Goal: Information Seeking & Learning: Check status

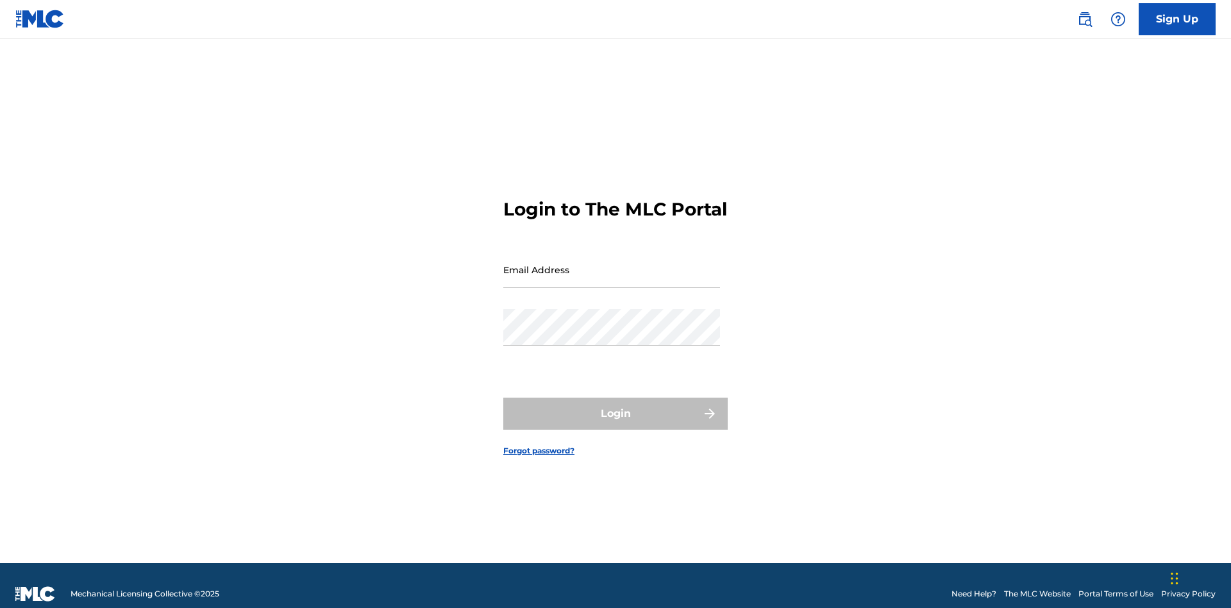
scroll to position [17, 0]
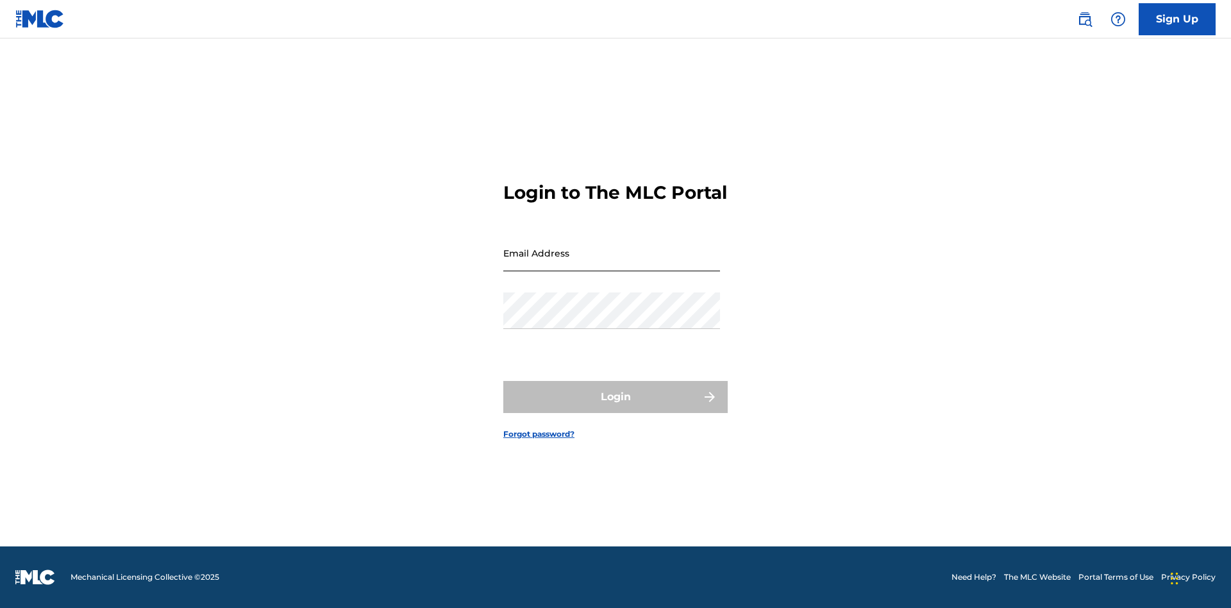
click at [612, 264] on input "Email Address" at bounding box center [611, 253] width 217 height 37
type input "[EMAIL_ADDRESS][DOMAIN_NAME]"
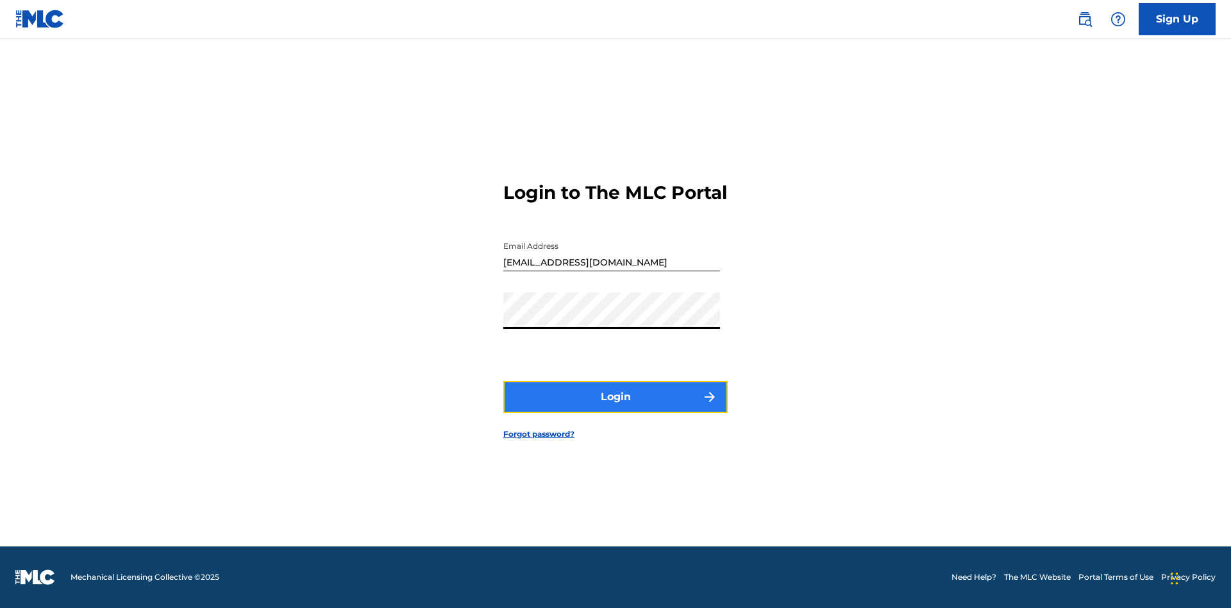
click at [616, 408] on button "Login" at bounding box center [615, 397] width 224 height 32
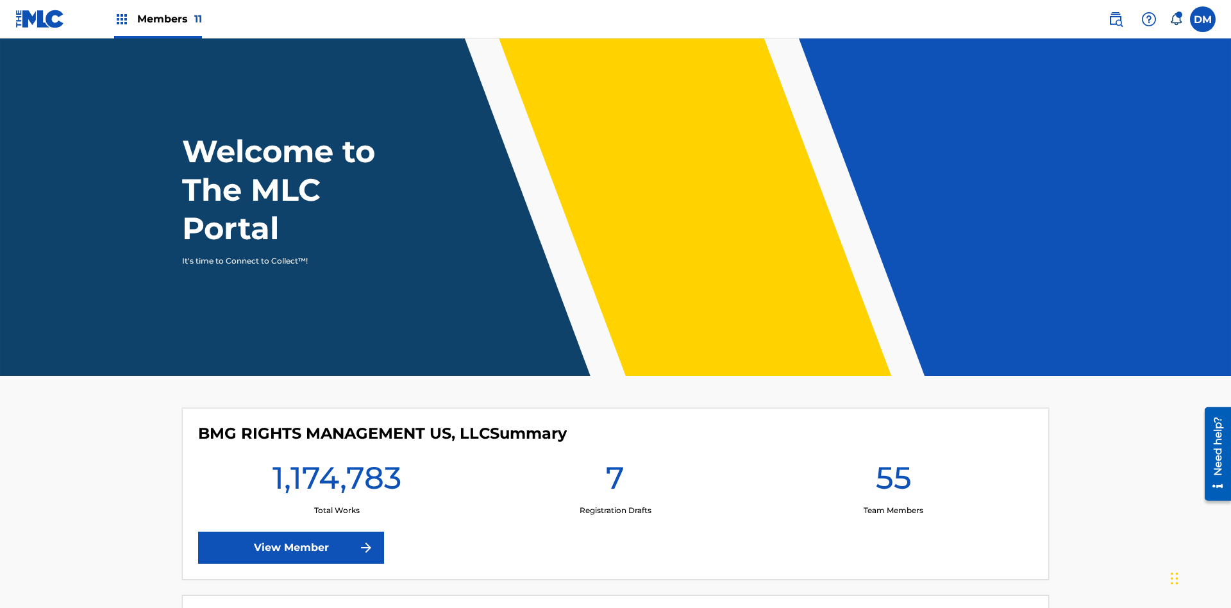
click at [158, 19] on span "Members 11" at bounding box center [169, 19] width 65 height 15
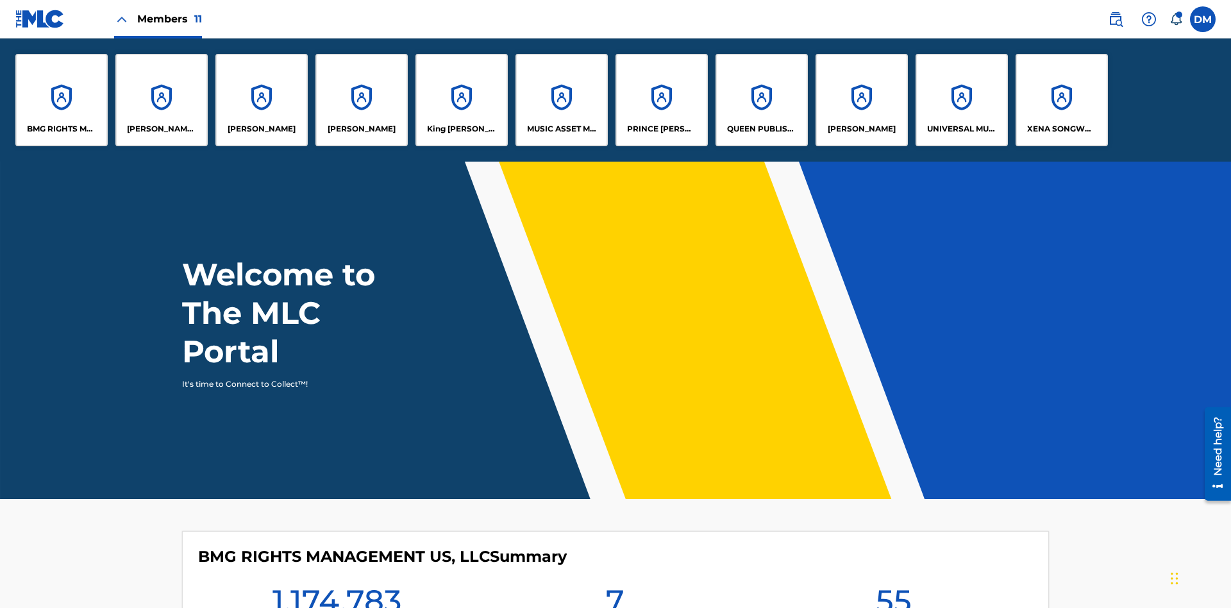
scroll to position [46, 0]
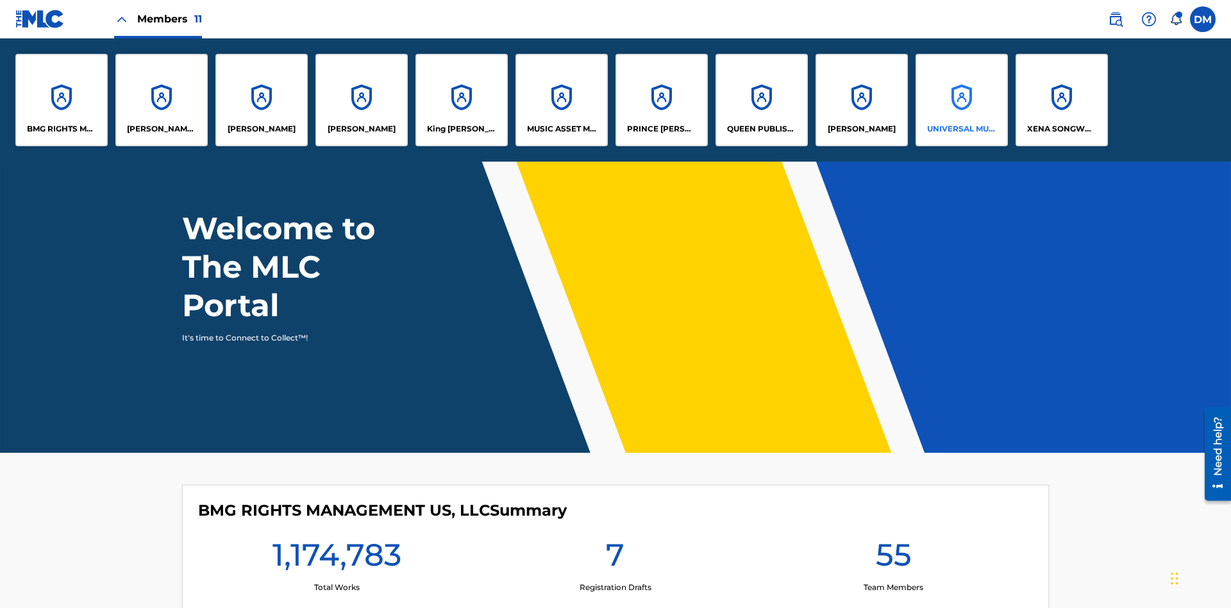
click at [961, 129] on p "UNIVERSAL MUSIC PUB GROUP" at bounding box center [962, 129] width 70 height 12
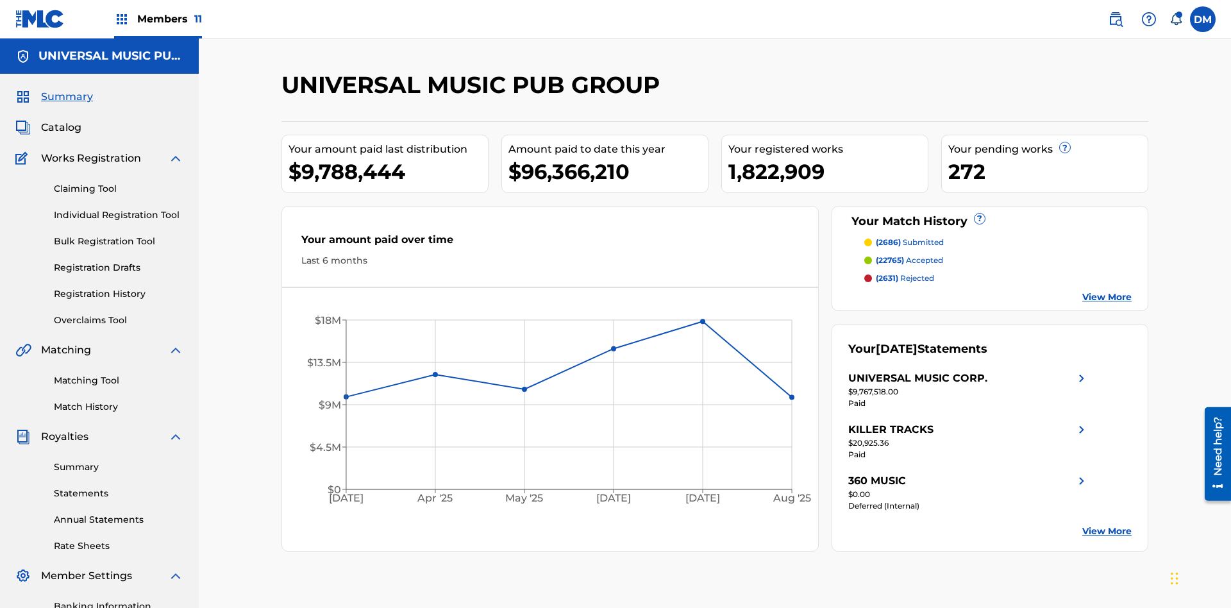
scroll to position [187, 0]
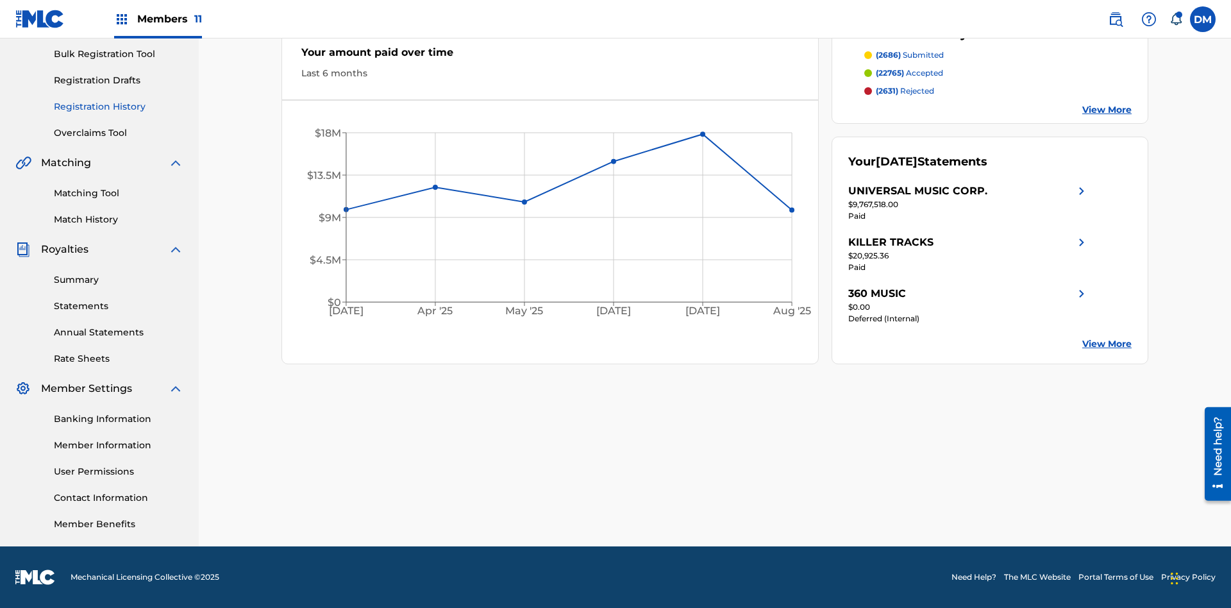
click at [119, 106] on link "Registration History" at bounding box center [119, 106] width 130 height 13
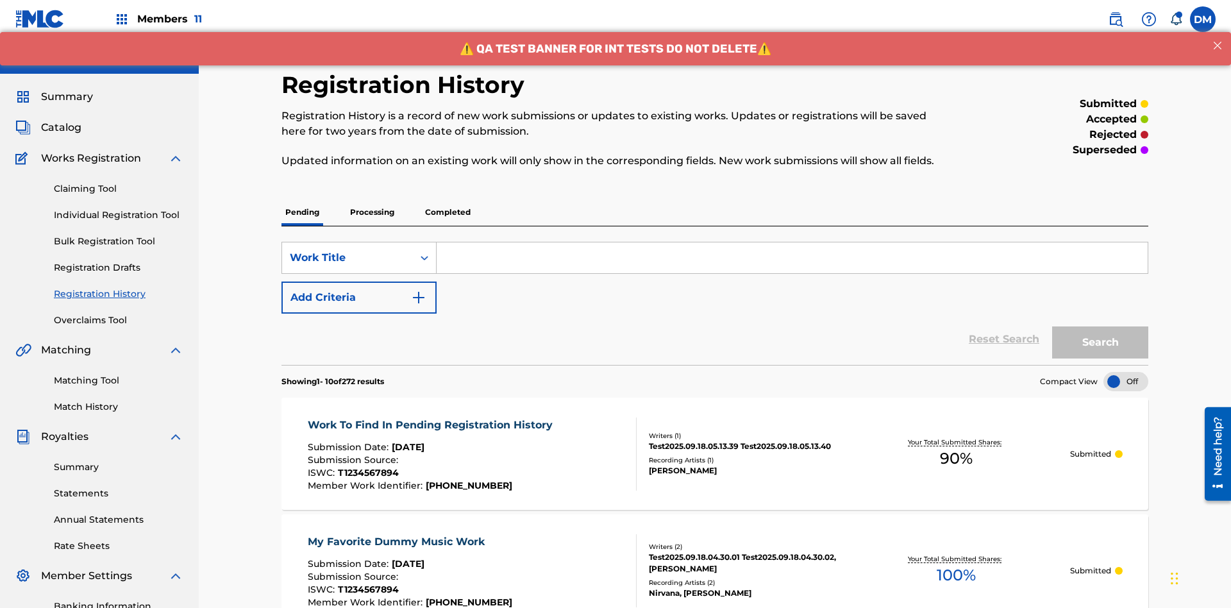
scroll to position [173, 0]
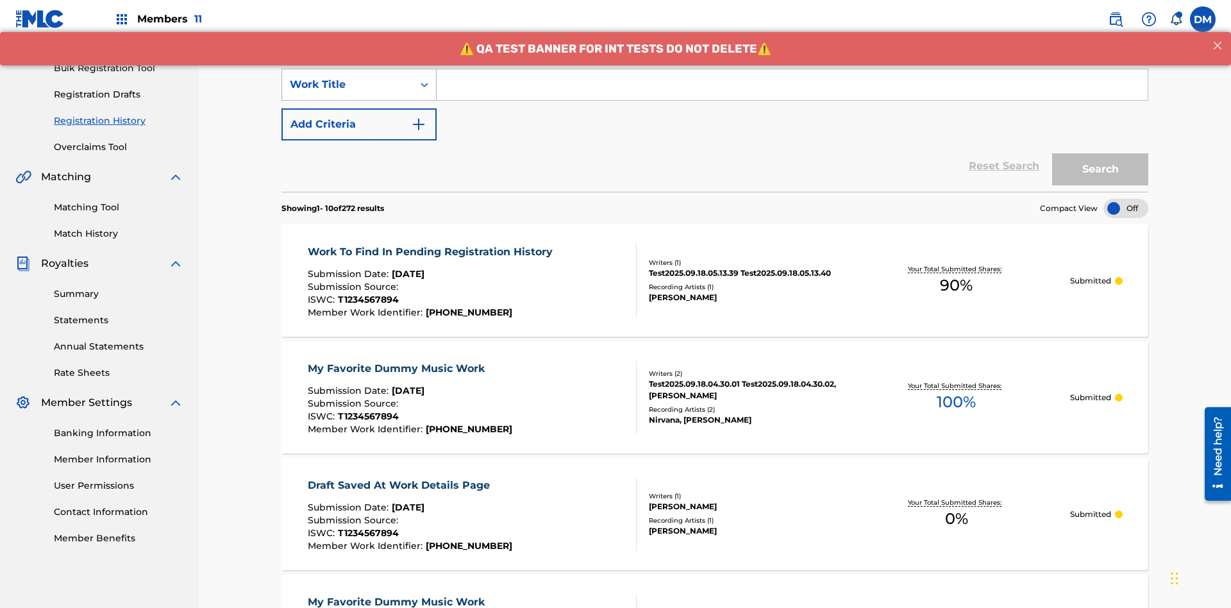
click at [348, 85] on div "Work Title" at bounding box center [347, 84] width 115 height 15
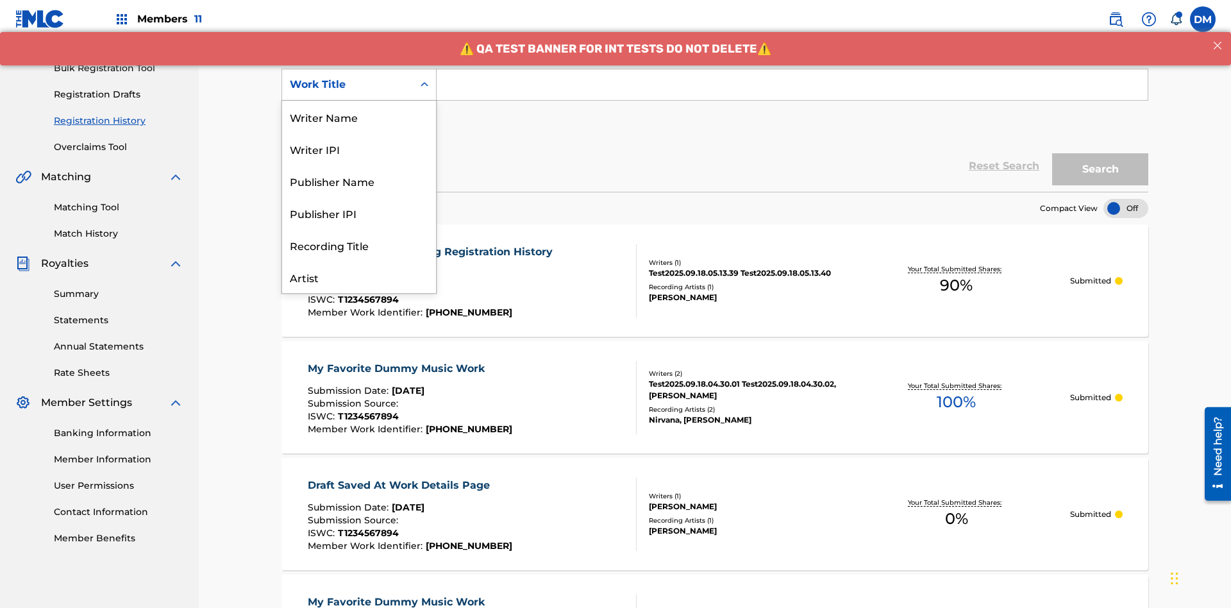
scroll to position [64, 0]
click at [359, 245] on div "ISRC" at bounding box center [359, 245] width 154 height 32
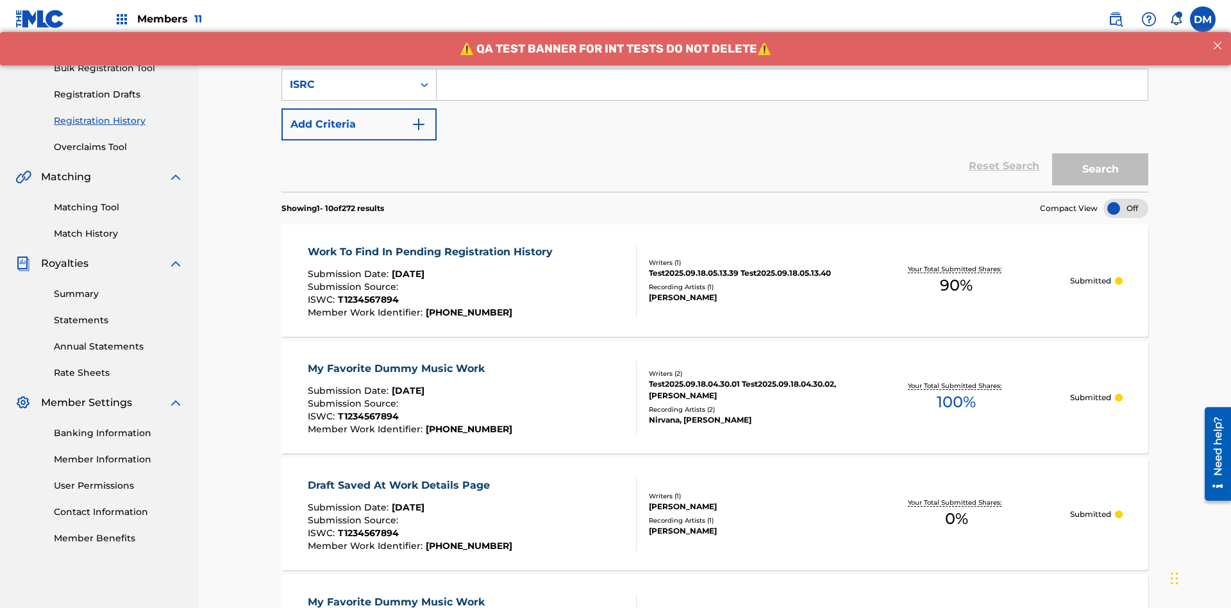
scroll to position [165, 0]
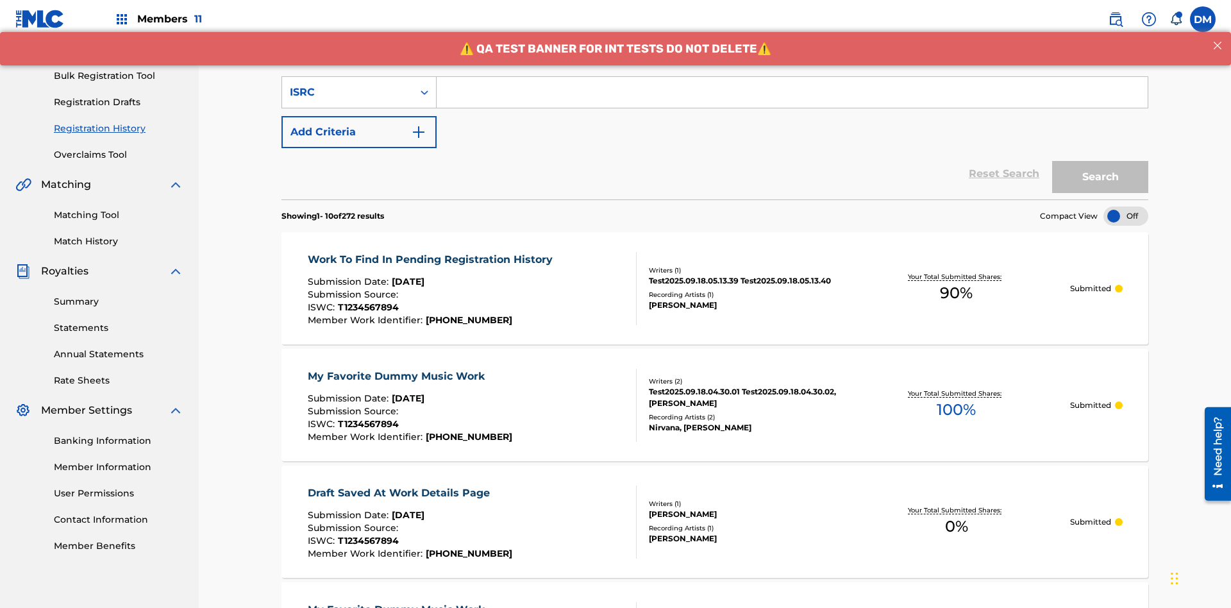
click at [792, 92] on input "Search Form" at bounding box center [792, 92] width 711 height 31
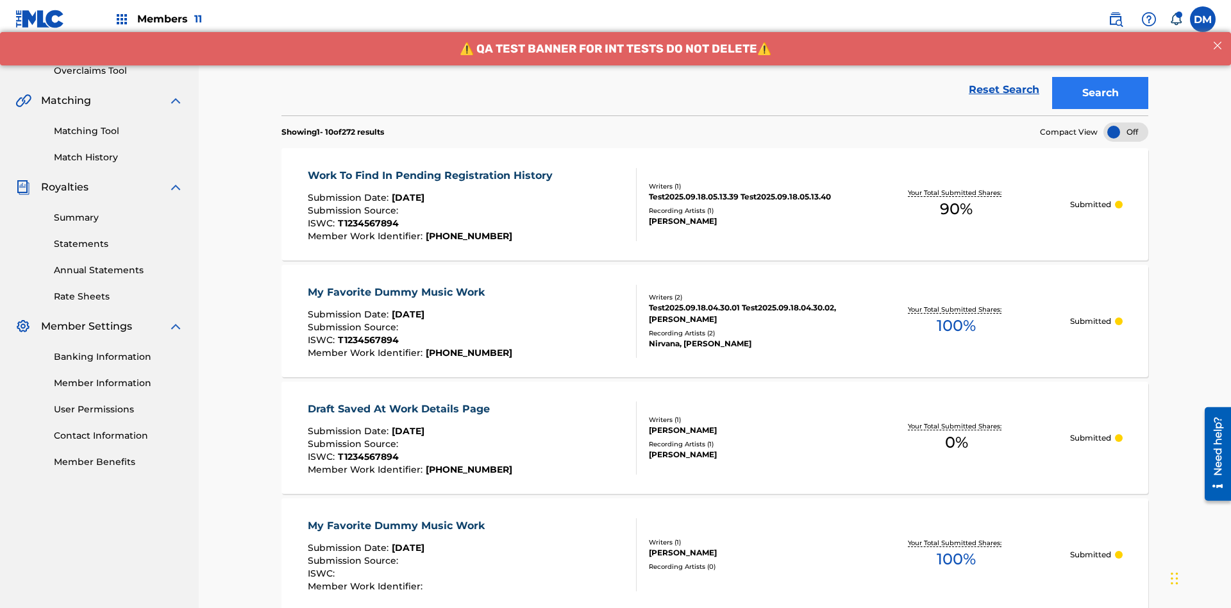
type input "AA3123123123"
click at [1101, 93] on button "Search" at bounding box center [1100, 93] width 96 height 32
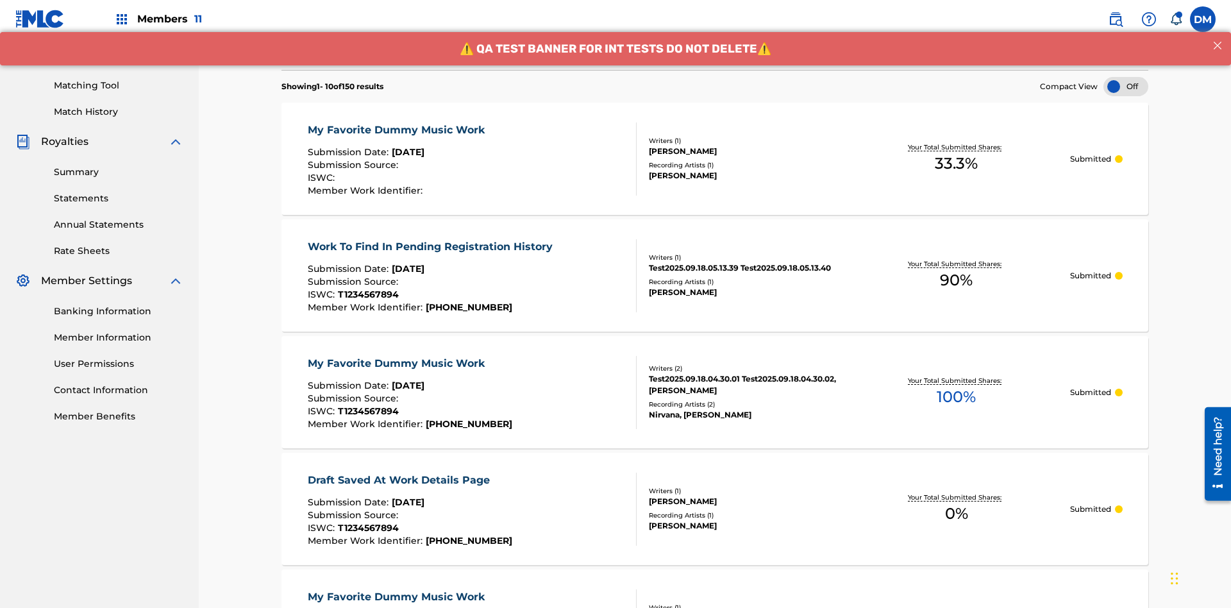
scroll to position [340, 0]
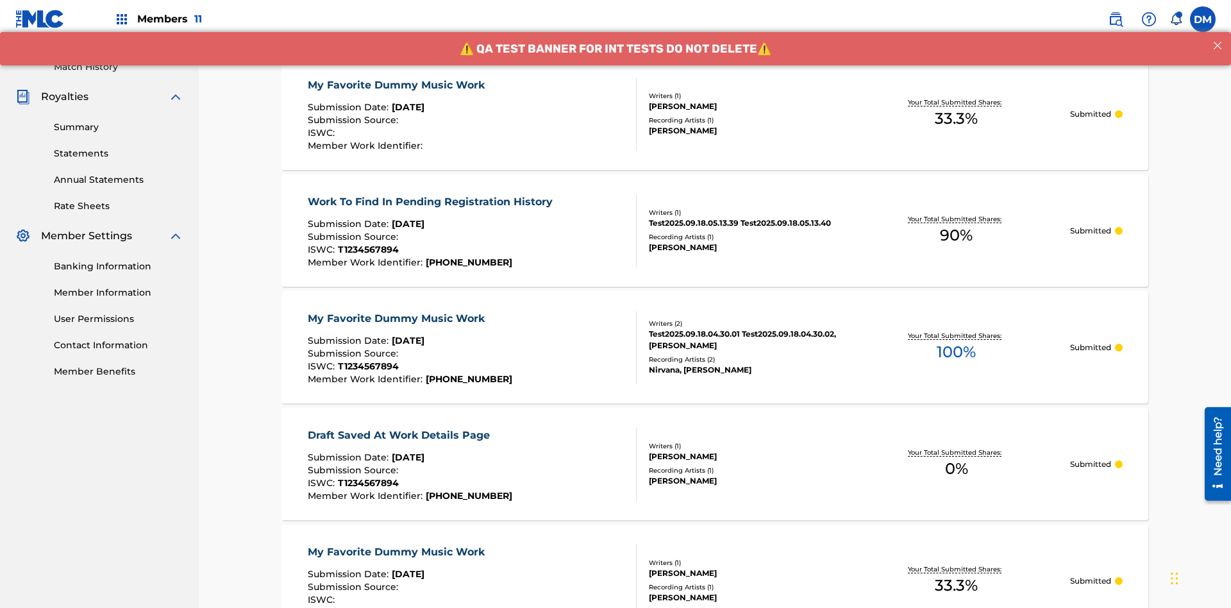
click at [398, 85] on div "My Favorite Dummy Music Work" at bounding box center [399, 85] width 183 height 15
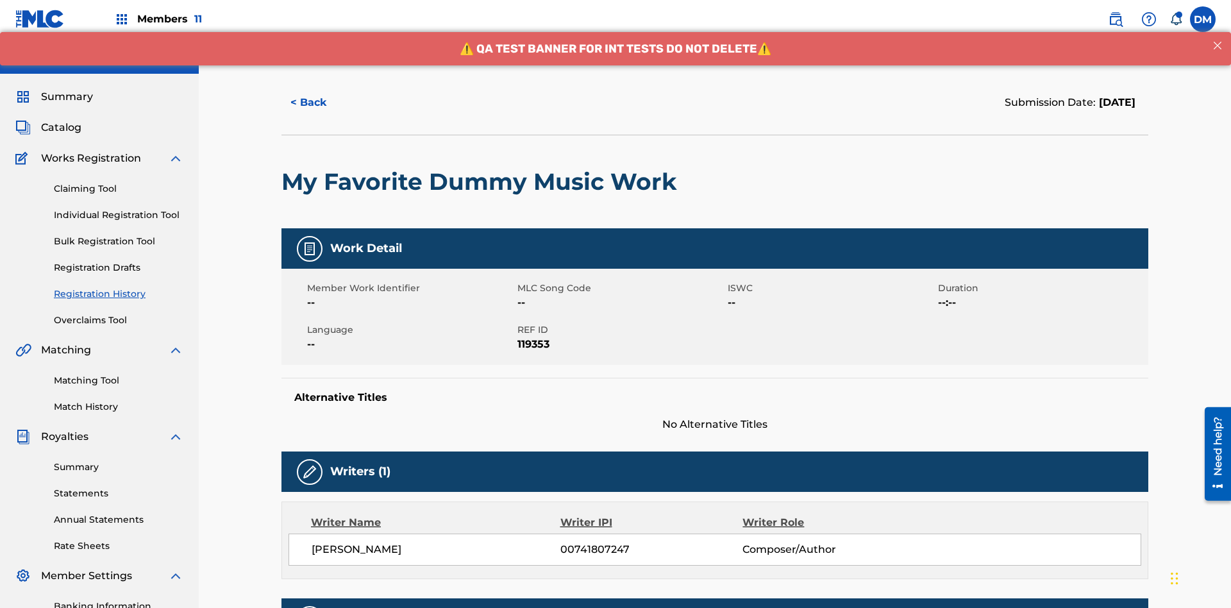
scroll to position [378, 0]
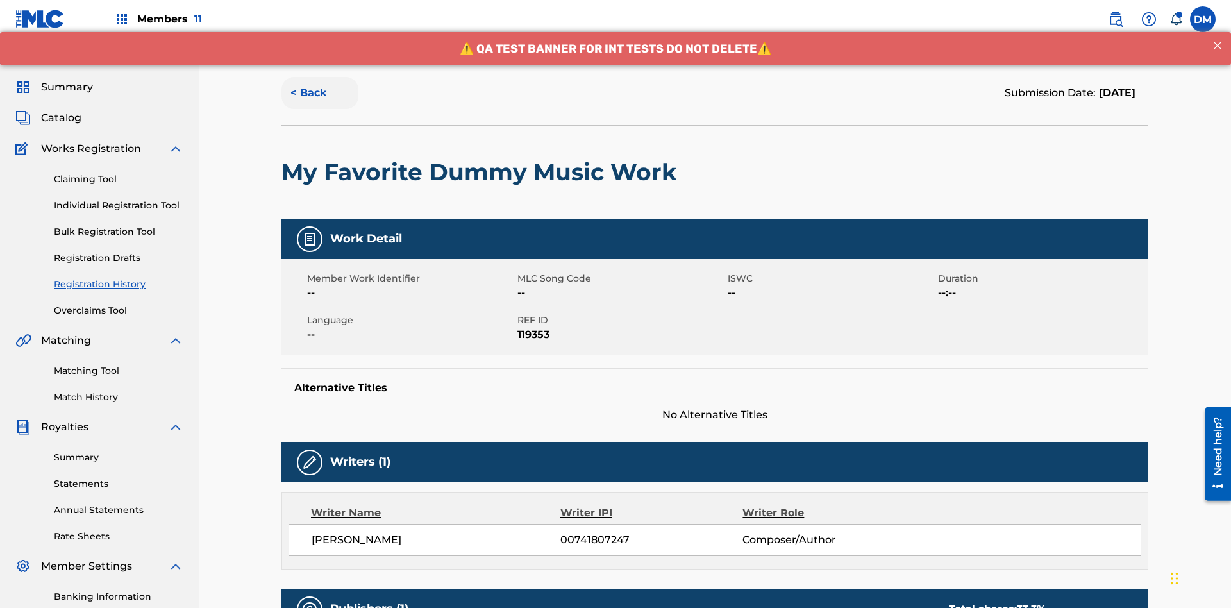
click at [320, 93] on button "< Back" at bounding box center [320, 93] width 77 height 32
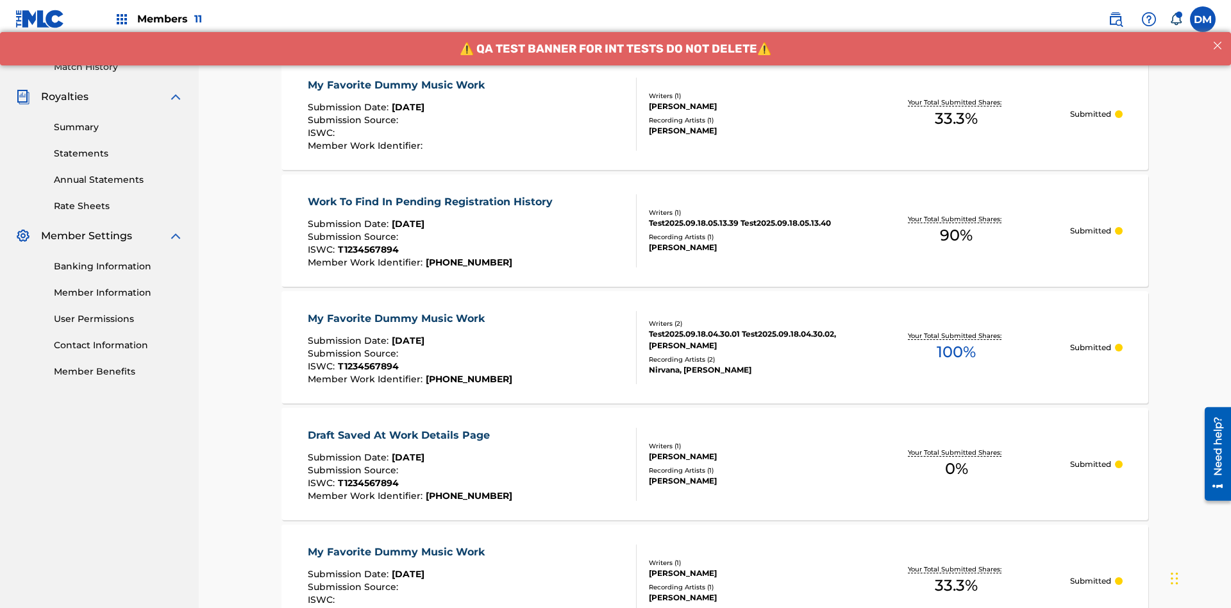
scroll to position [173, 0]
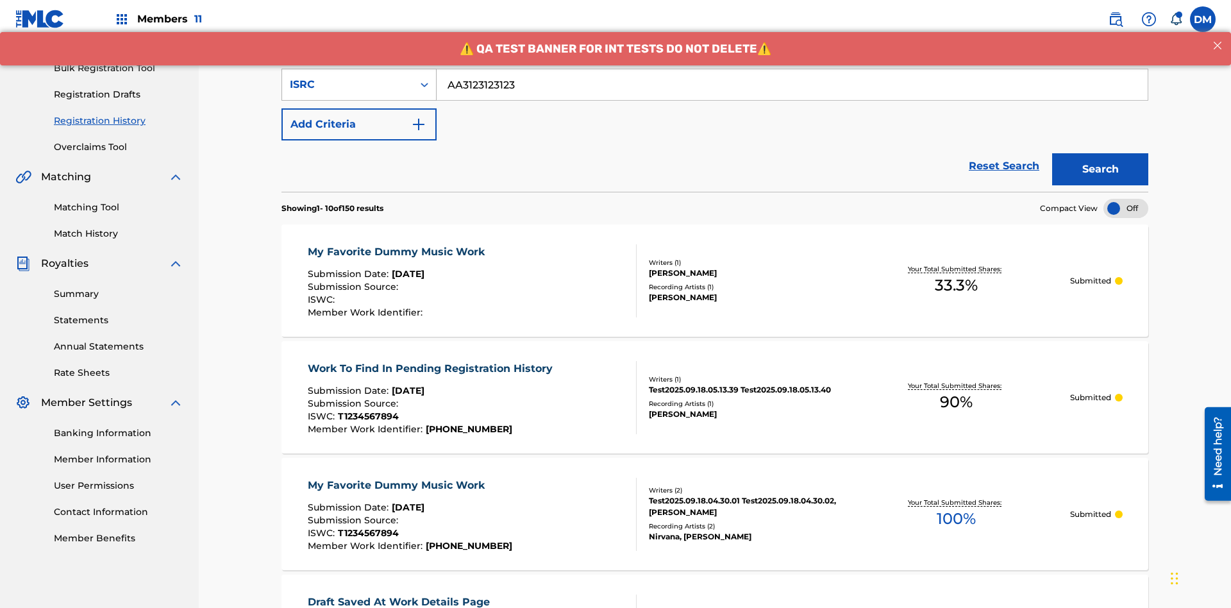
click at [348, 85] on div "ISRC" at bounding box center [347, 84] width 115 height 15
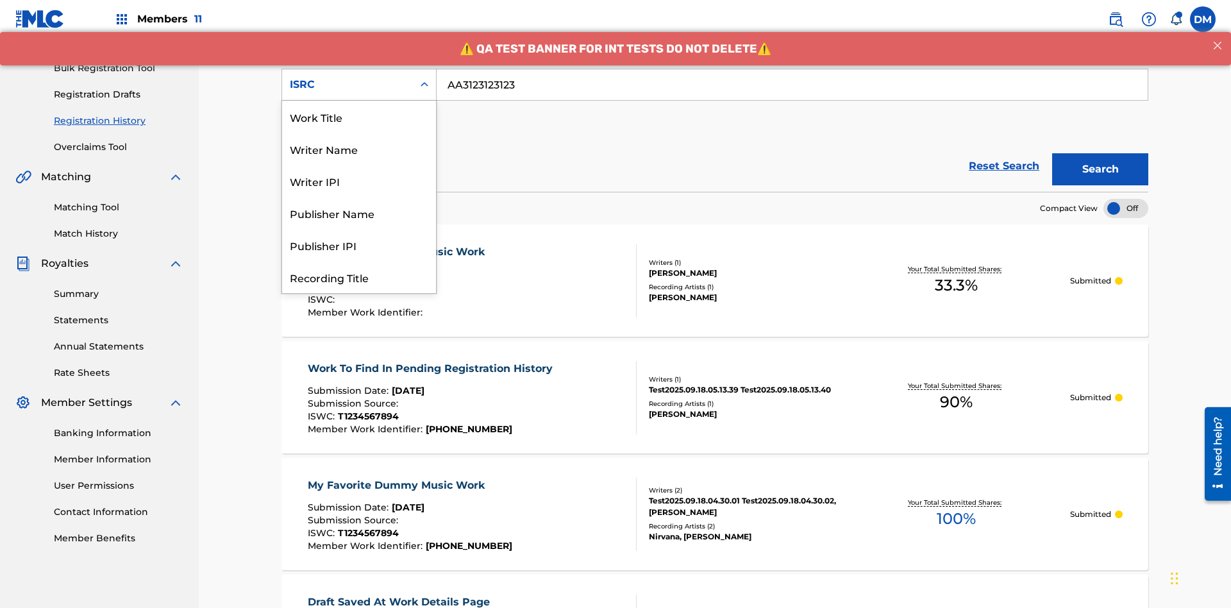
scroll to position [64, 0]
click at [359, 213] on div "Recording Title" at bounding box center [359, 213] width 154 height 32
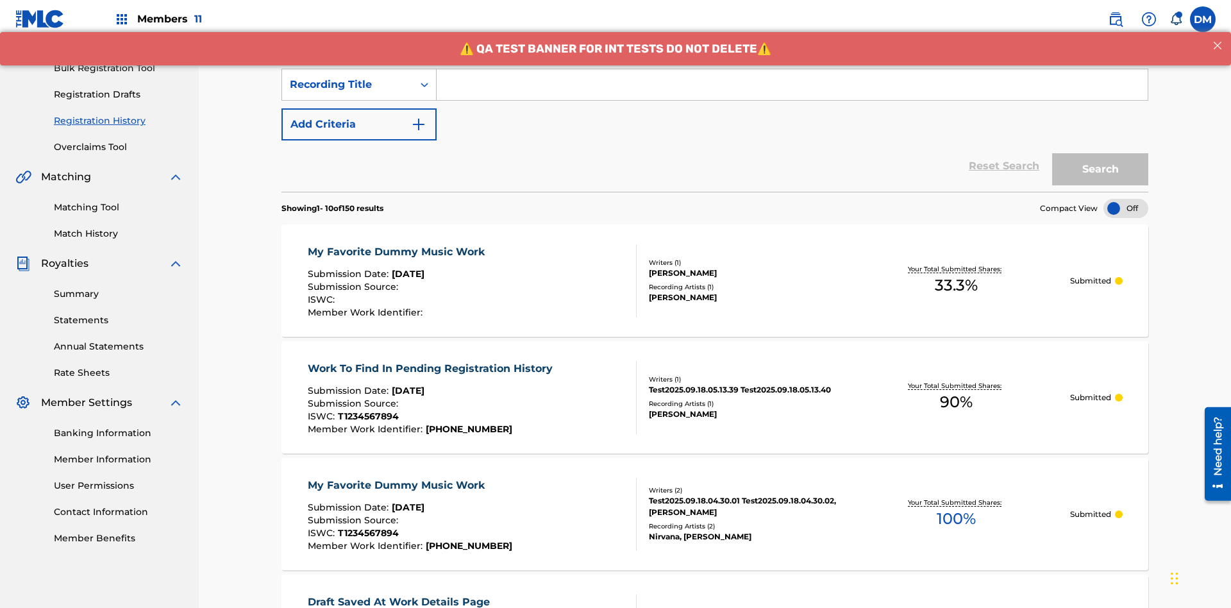
scroll to position [165, 0]
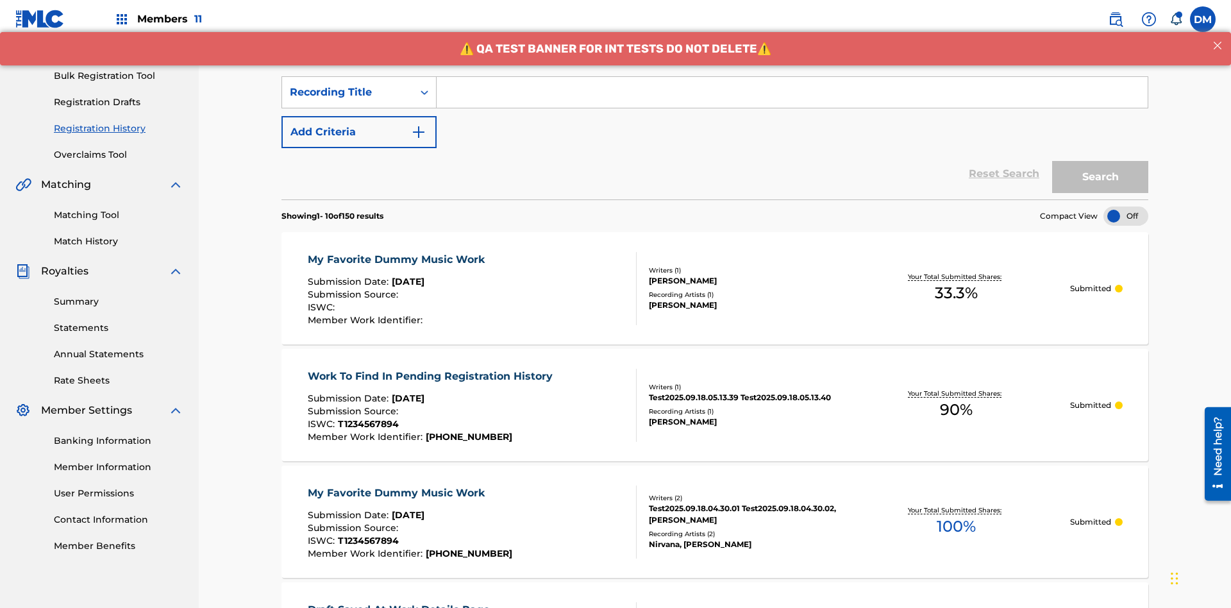
click at [792, 92] on input "Search Form" at bounding box center [792, 92] width 711 height 31
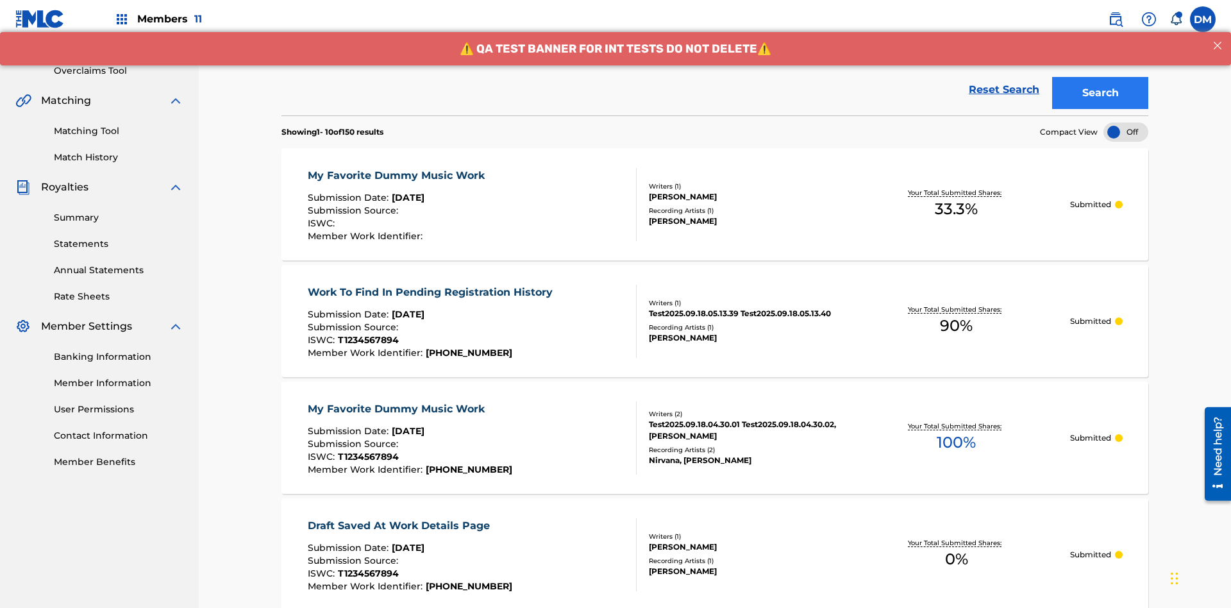
type input "Best Song Ever"
click at [1101, 93] on button "Search" at bounding box center [1100, 93] width 96 height 32
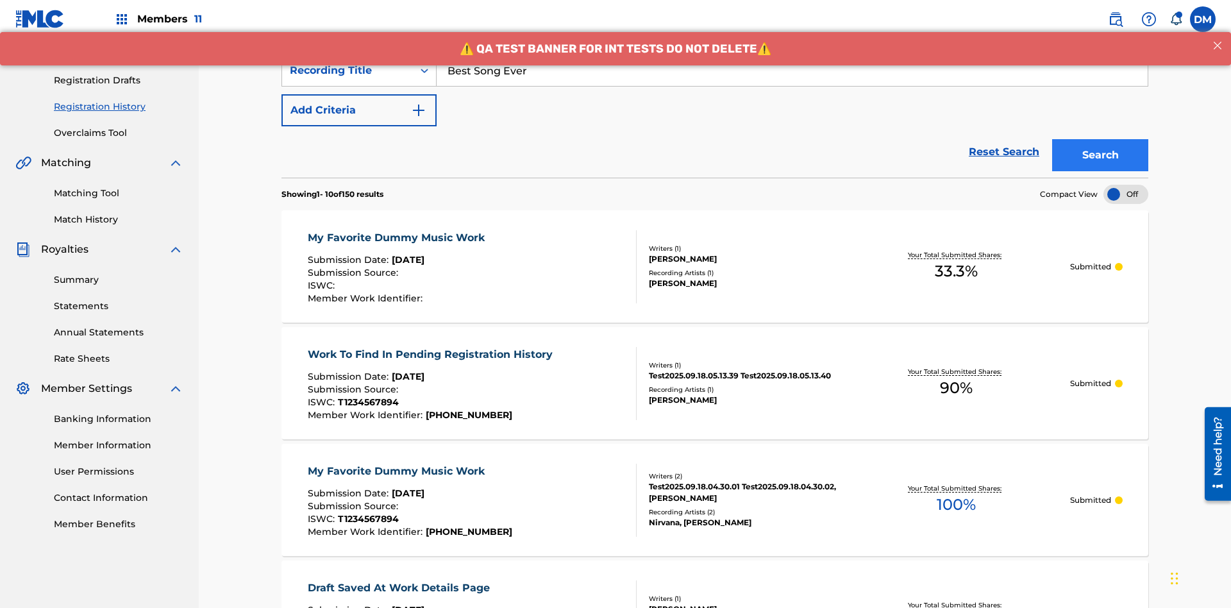
scroll to position [340, 0]
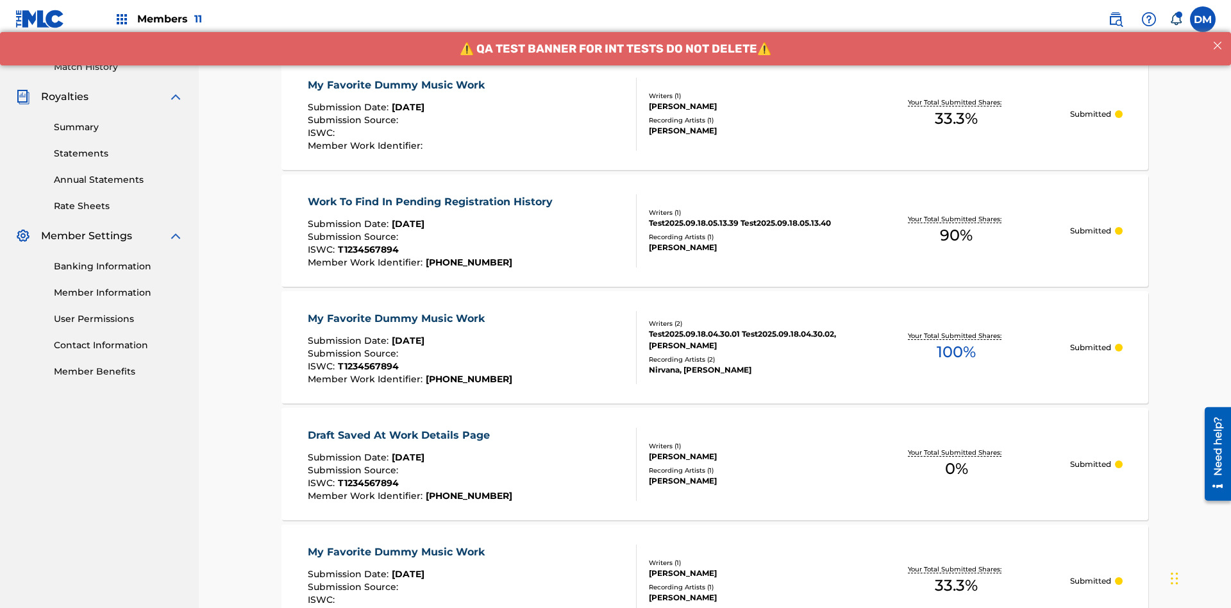
click at [398, 85] on div "My Favorite Dummy Music Work" at bounding box center [399, 85] width 183 height 15
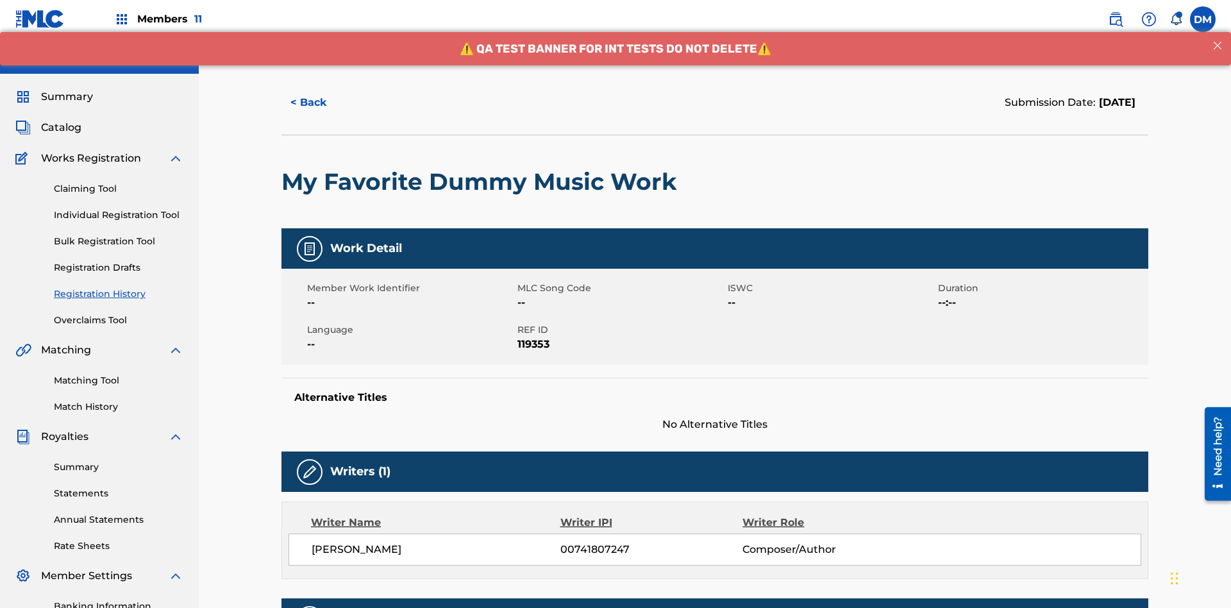
scroll to position [378, 0]
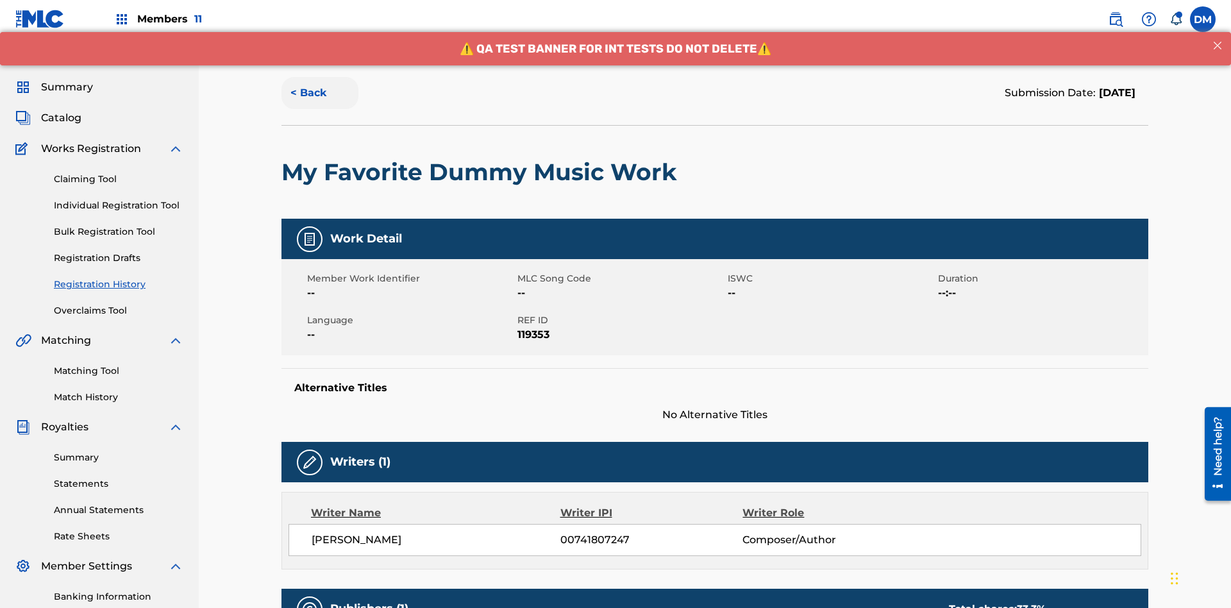
click at [320, 93] on button "< Back" at bounding box center [320, 93] width 77 height 32
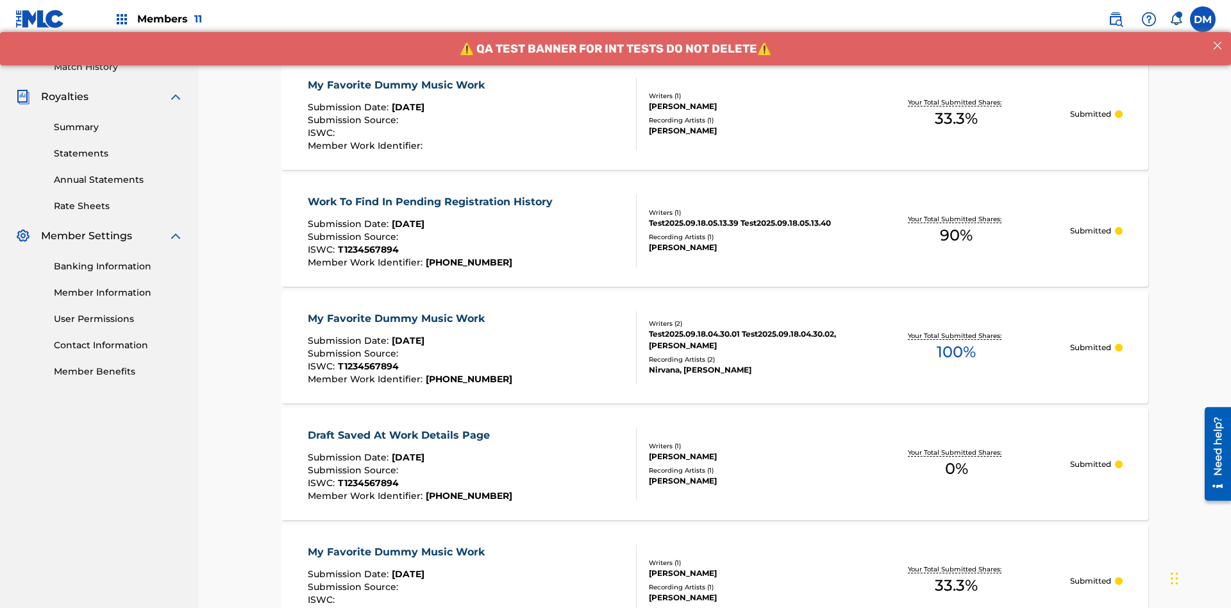
scroll to position [173, 0]
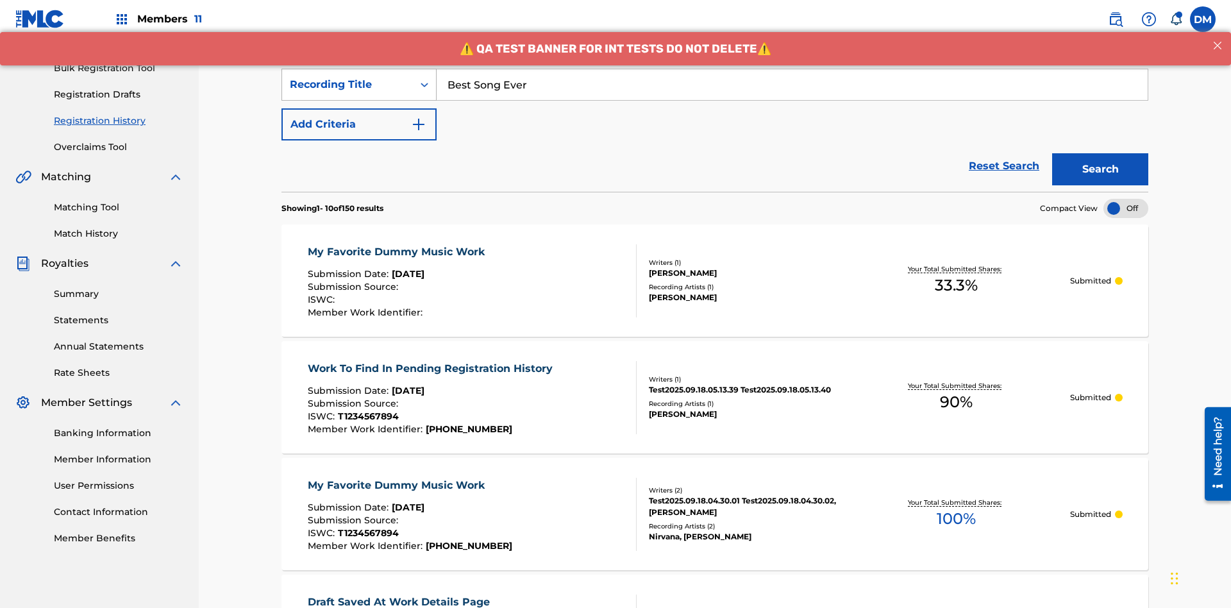
click at [348, 85] on div "Recording Title" at bounding box center [347, 84] width 115 height 15
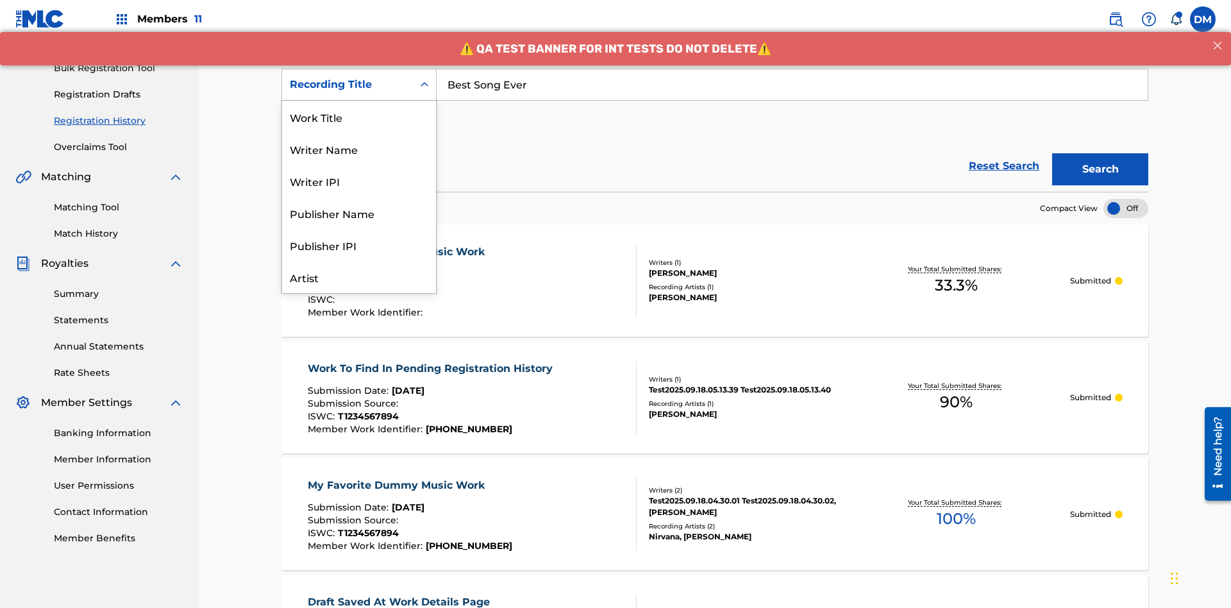
scroll to position [64, 0]
click at [359, 69] on div "Work Title" at bounding box center [359, 53] width 154 height 32
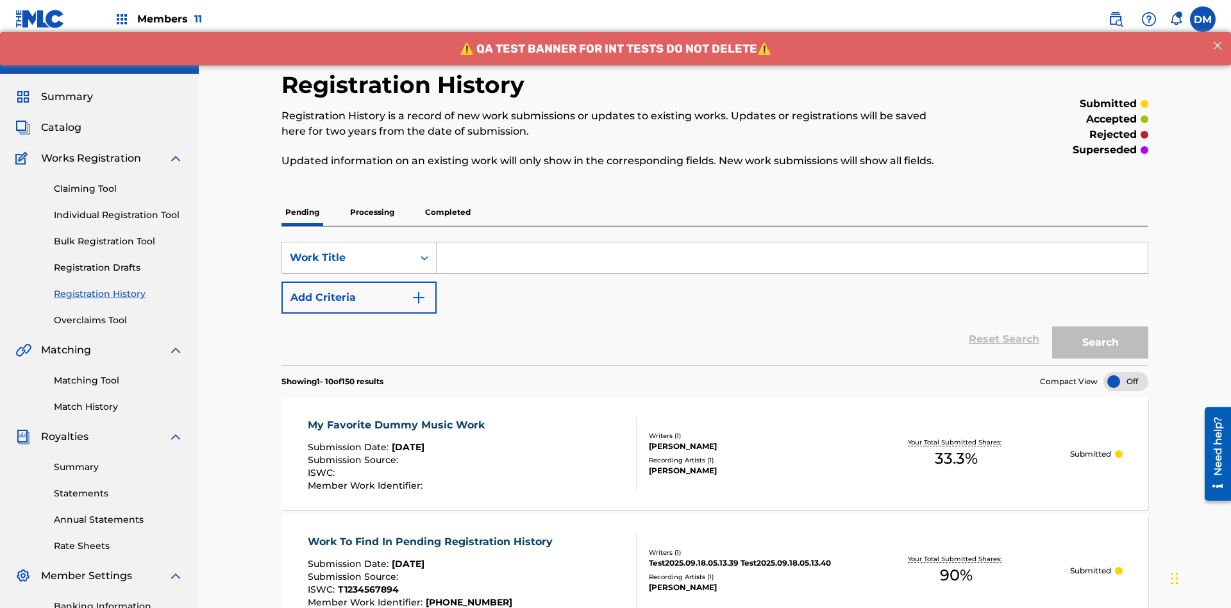
scroll to position [165, 0]
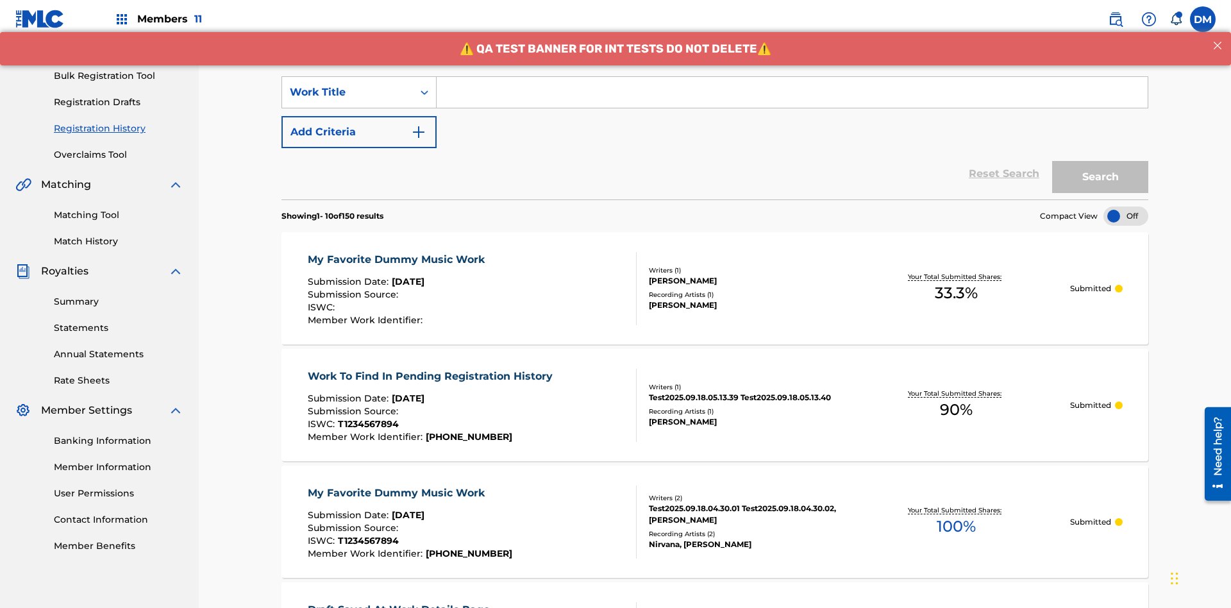
click at [792, 92] on input "Search Form" at bounding box center [792, 92] width 711 height 31
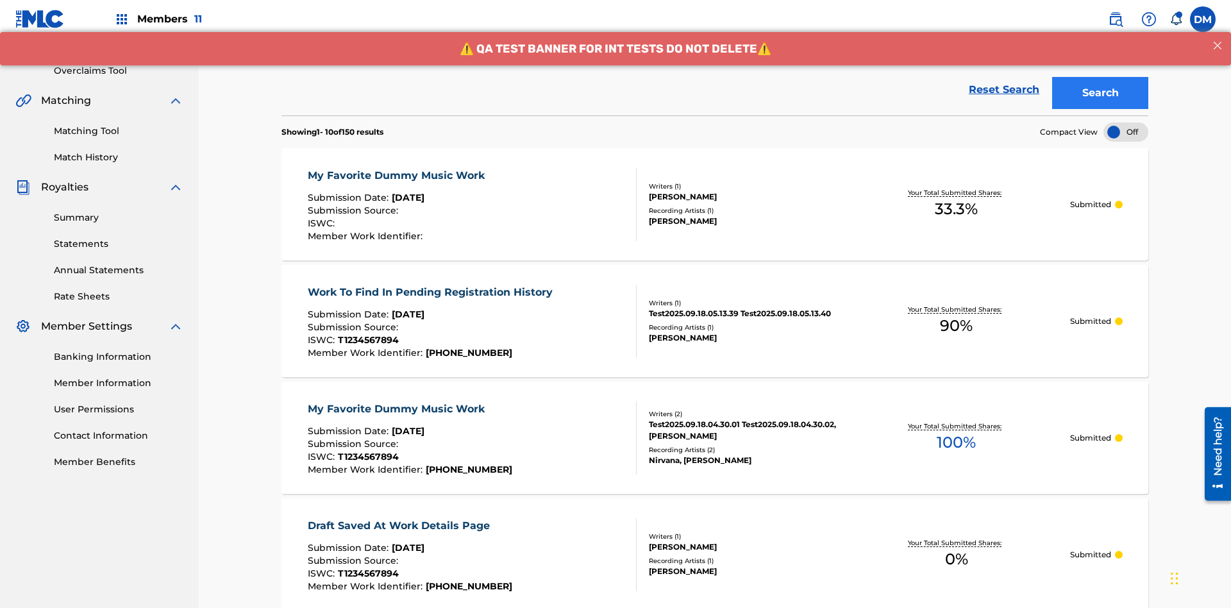
type input "MY FAVORITE DUMMY MUSIC WORK"
click at [1101, 93] on button "Search" at bounding box center [1100, 93] width 96 height 32
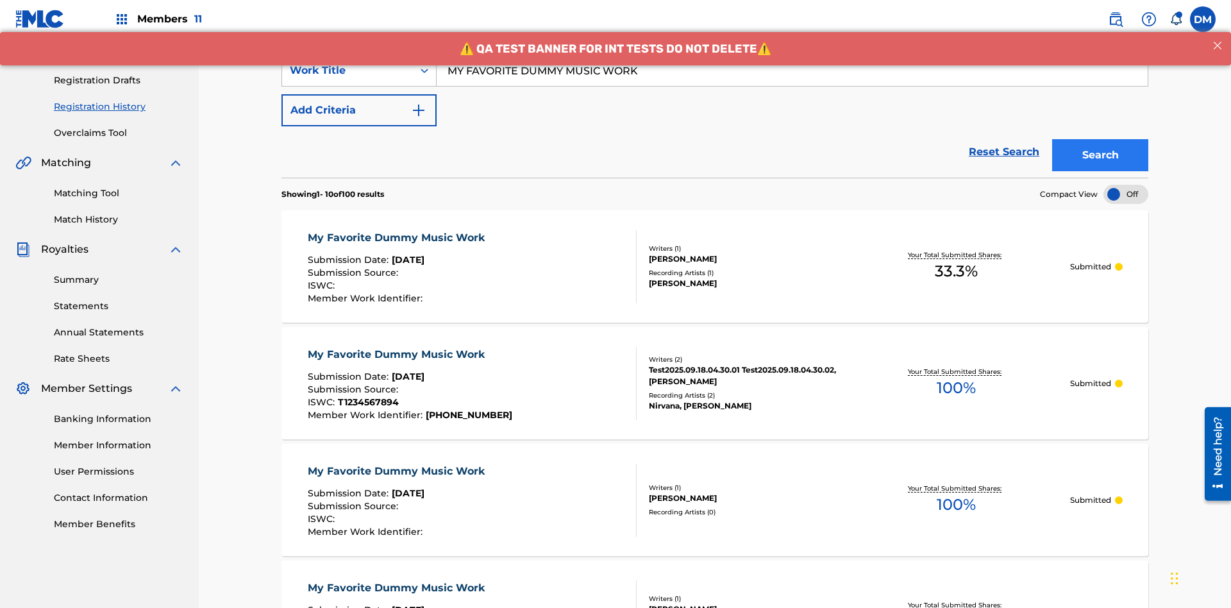
scroll to position [340, 0]
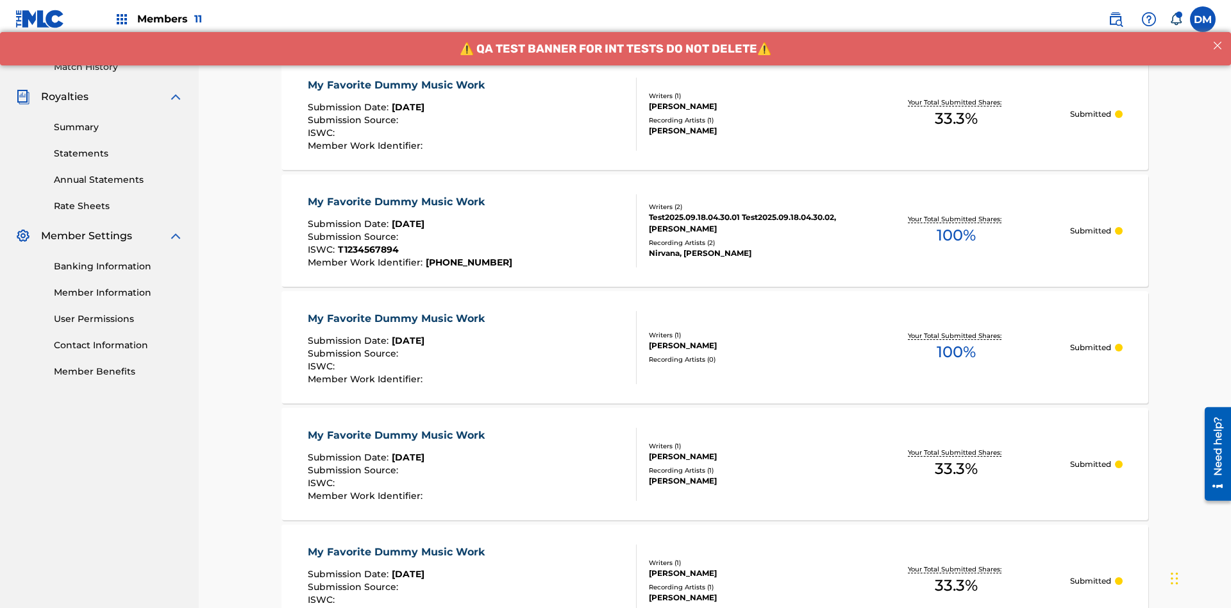
click at [398, 85] on div "My Favorite Dummy Music Work" at bounding box center [399, 85] width 183 height 15
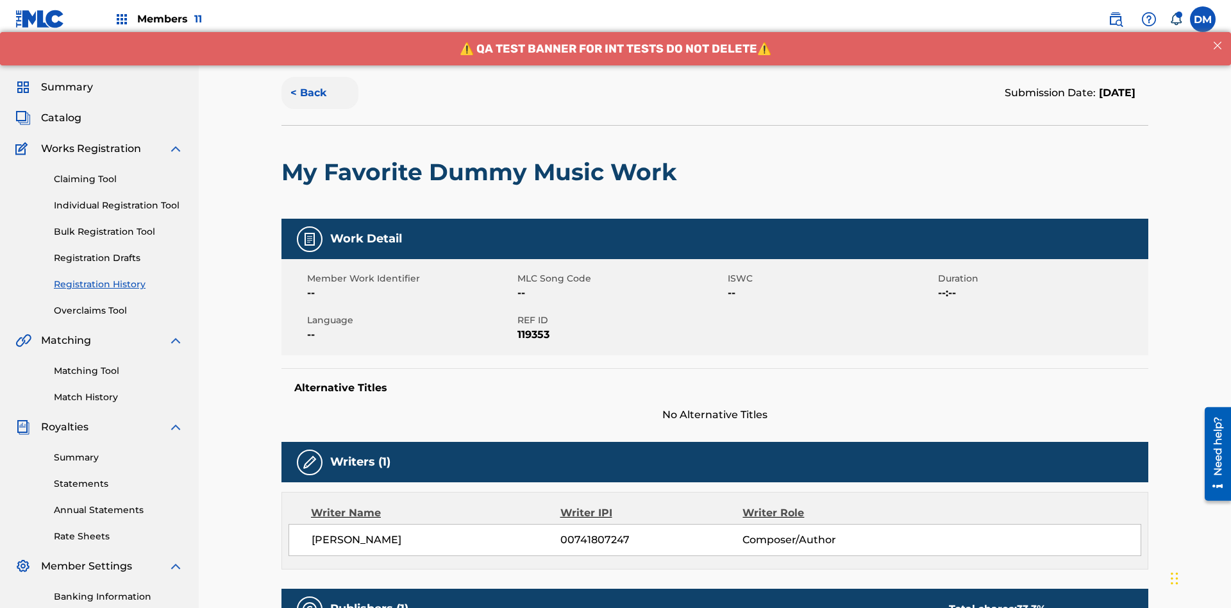
click at [320, 93] on button "< Back" at bounding box center [320, 93] width 77 height 32
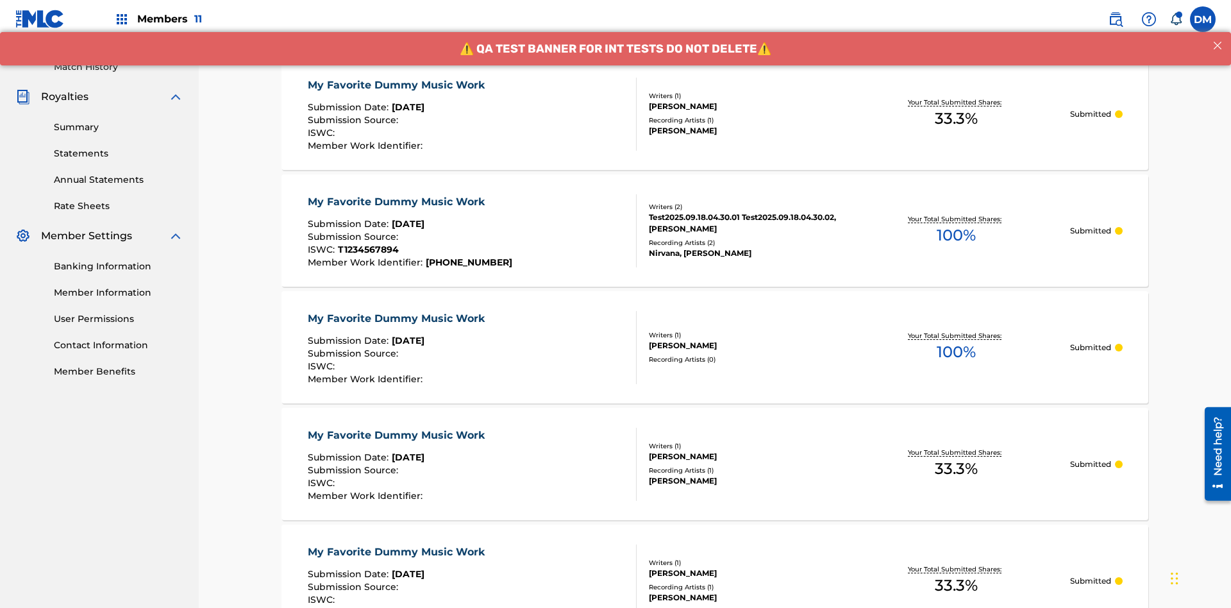
scroll to position [173, 0]
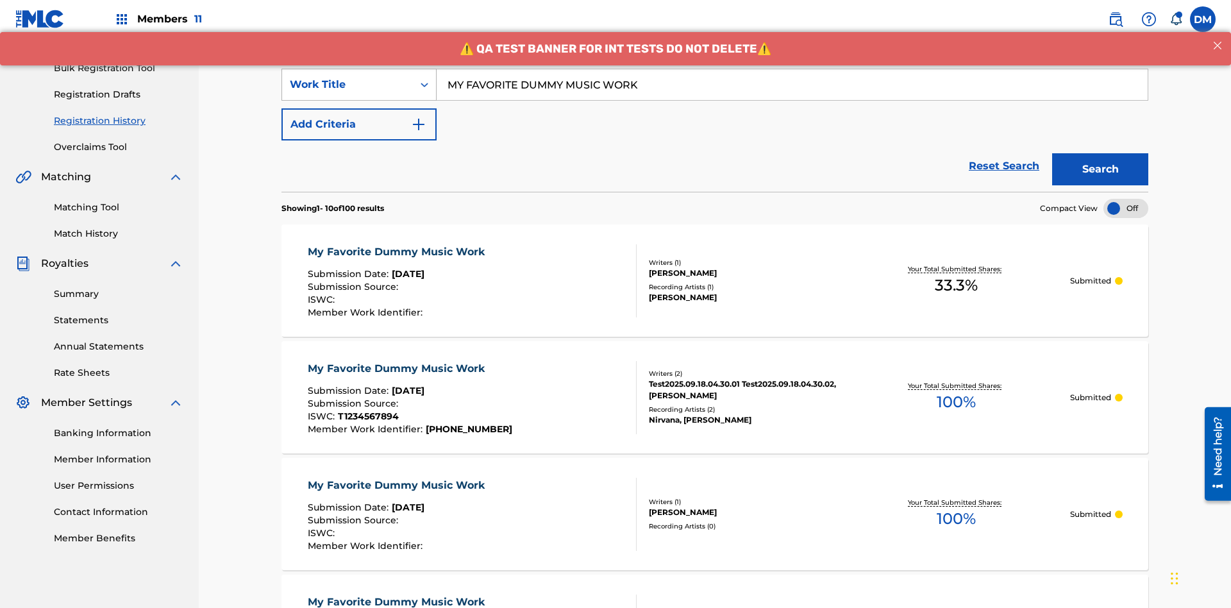
click at [348, 85] on div "Work Title" at bounding box center [347, 84] width 115 height 15
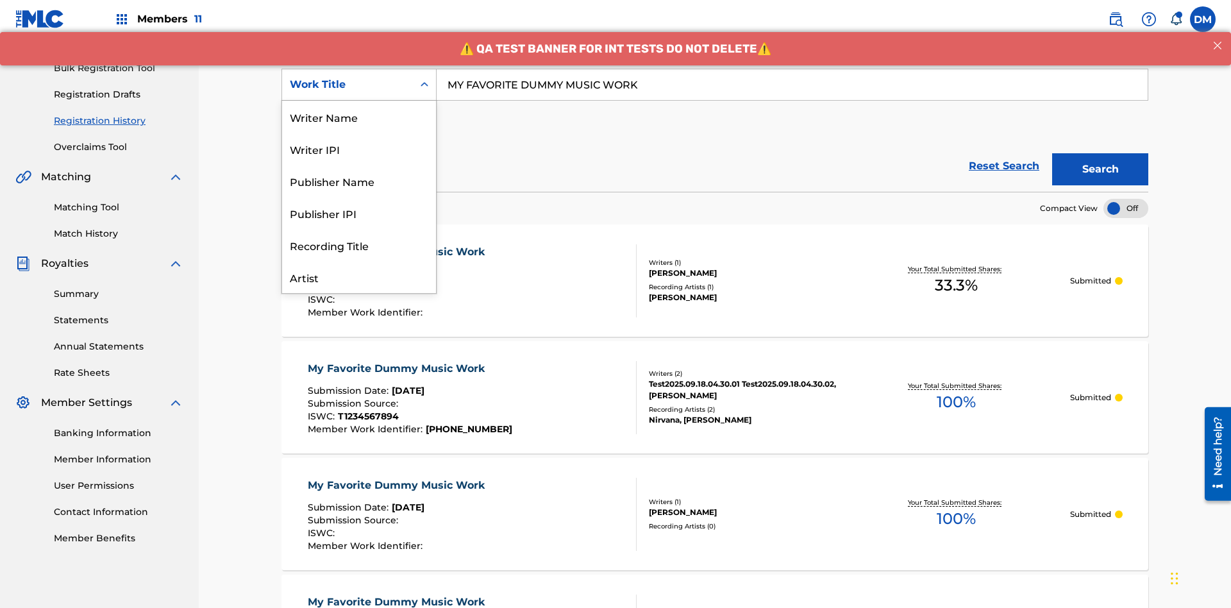
scroll to position [64, 0]
click at [359, 69] on div "Writer Name" at bounding box center [359, 53] width 154 height 32
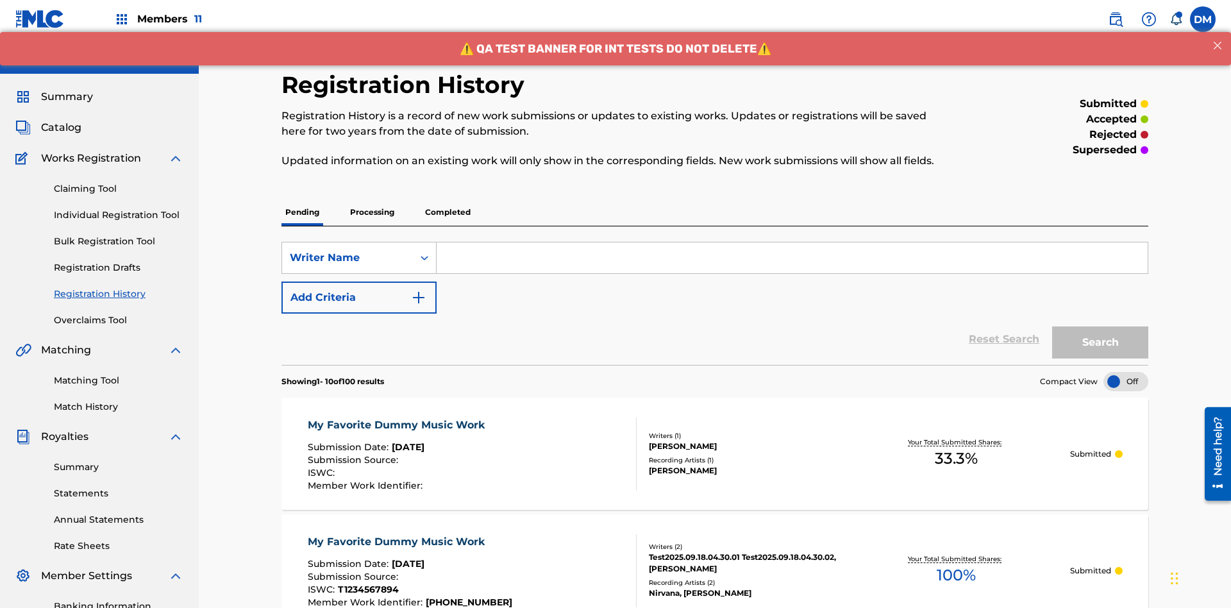
scroll to position [165, 0]
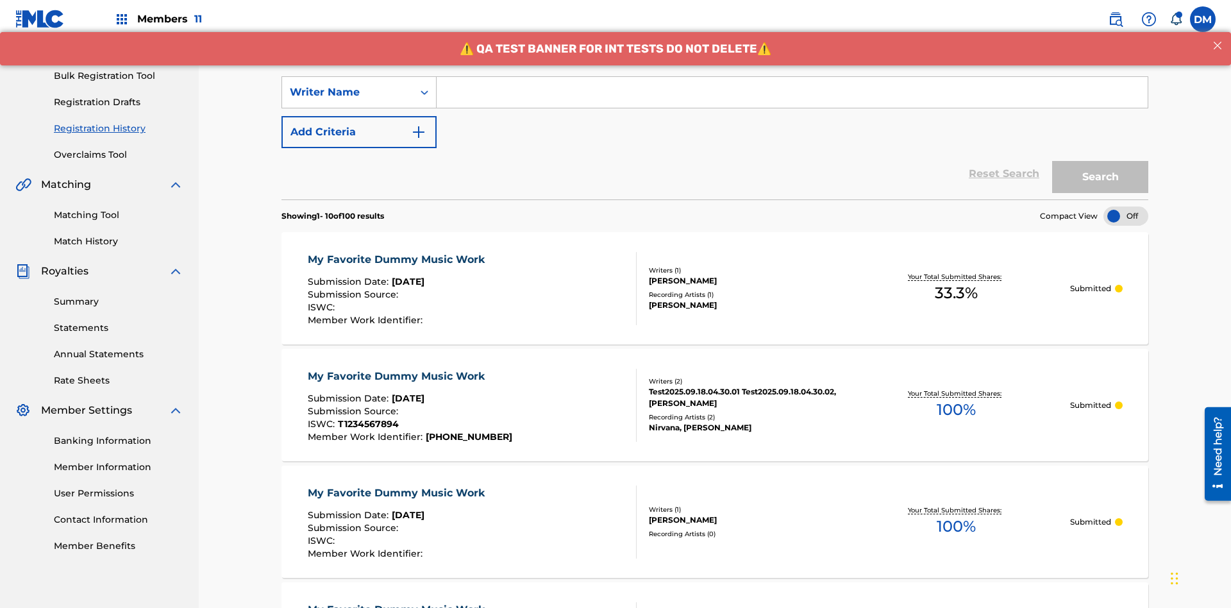
click at [792, 92] on input "Search Form" at bounding box center [792, 92] width 711 height 31
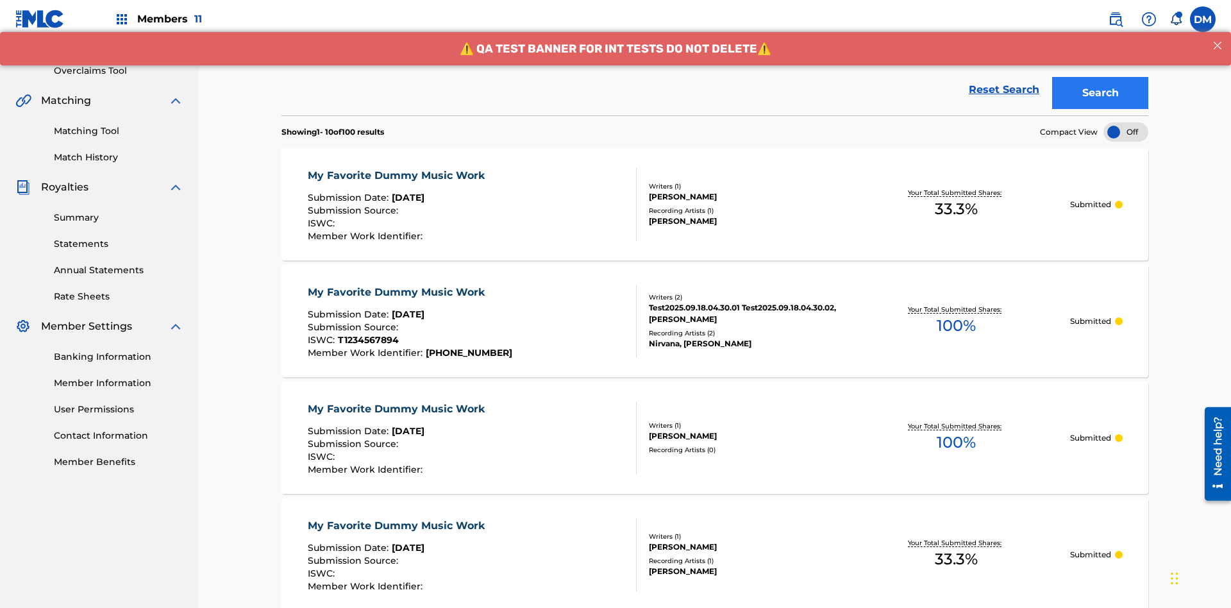
type input "[PERSON_NAME]"
click at [1101, 93] on button "Search" at bounding box center [1100, 93] width 96 height 32
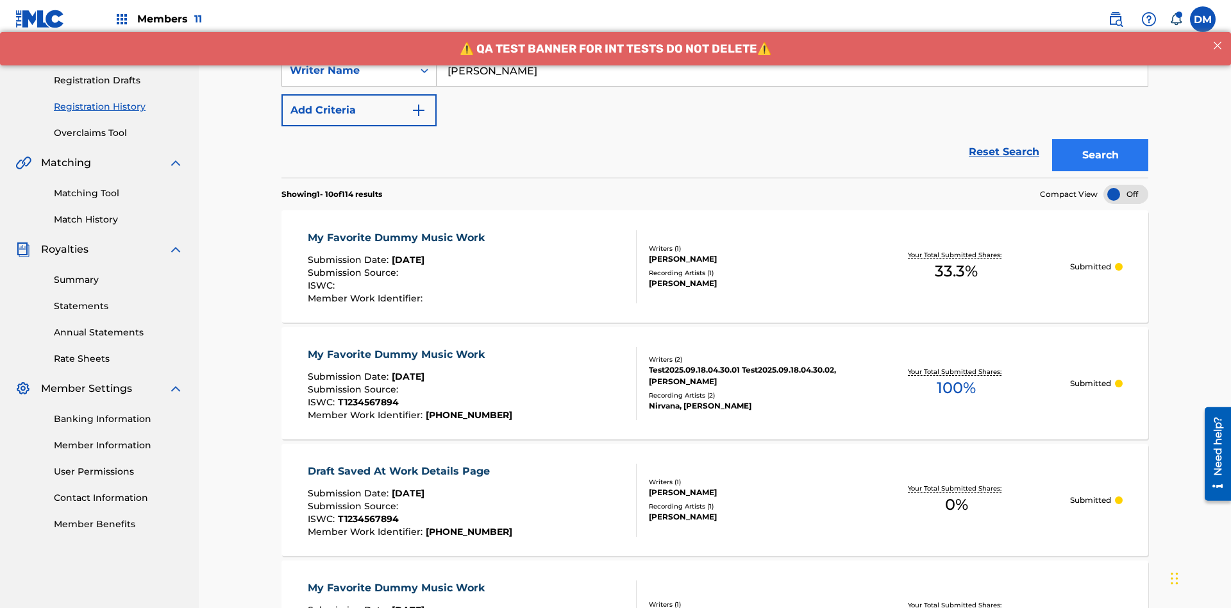
scroll to position [340, 0]
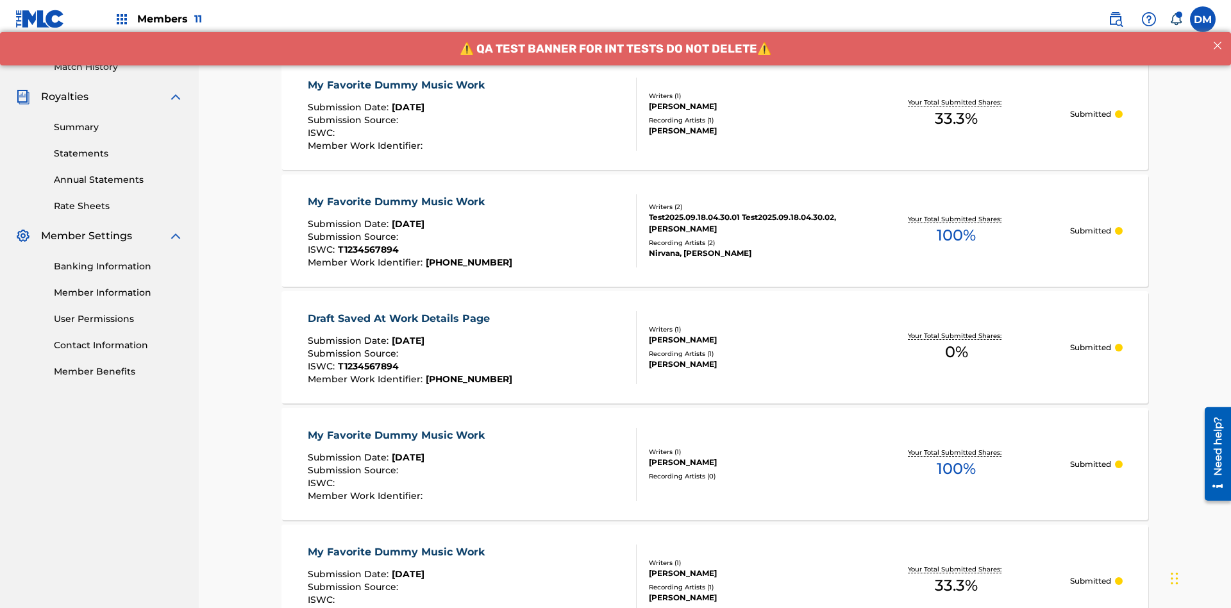
click at [398, 85] on div "My Favorite Dummy Music Work" at bounding box center [399, 85] width 183 height 15
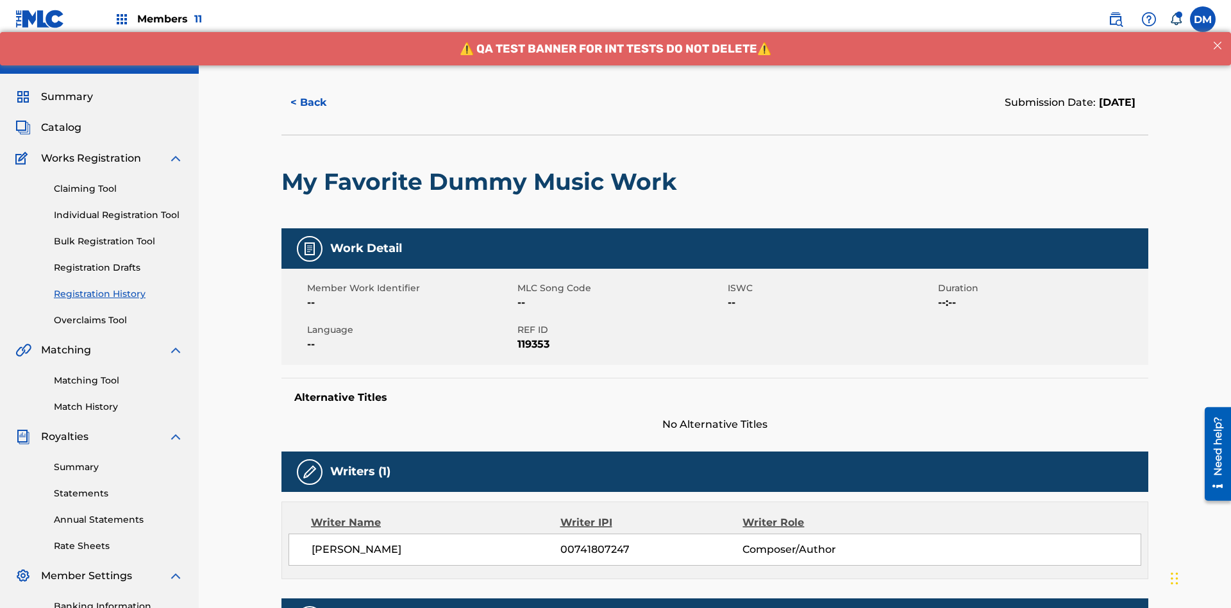
scroll to position [378, 0]
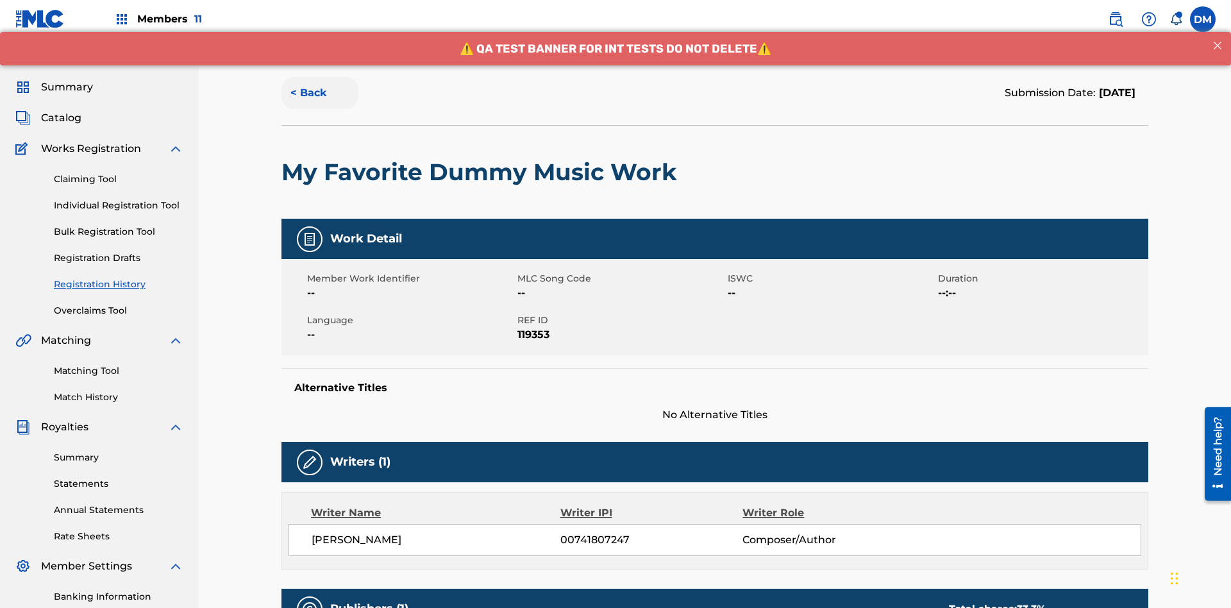
click at [320, 93] on button "< Back" at bounding box center [320, 93] width 77 height 32
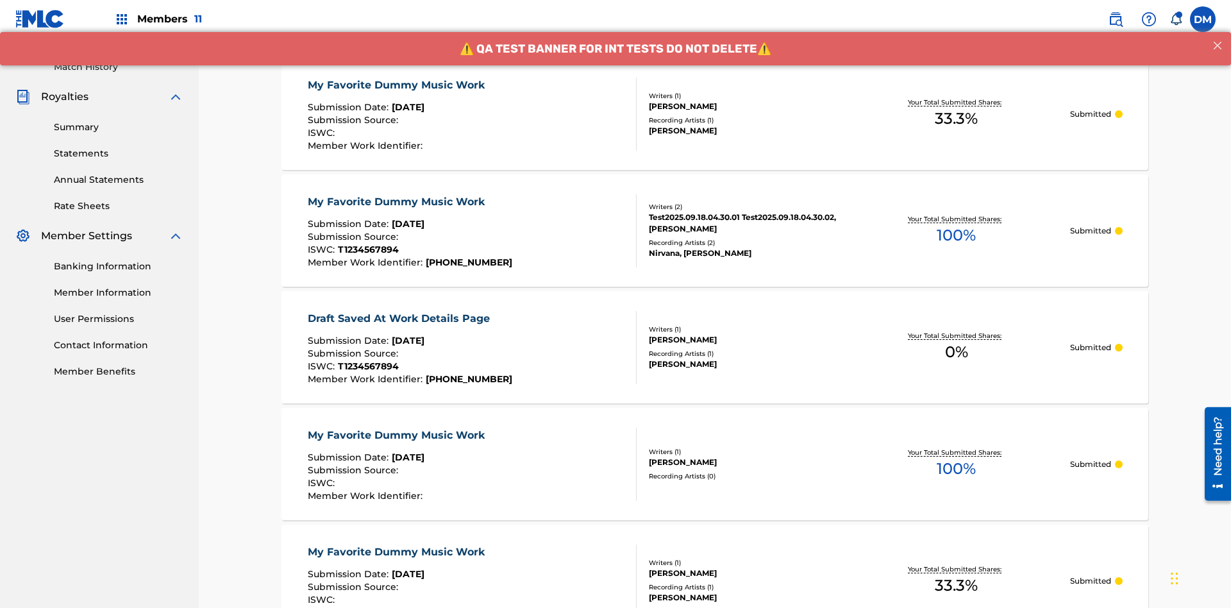
scroll to position [173, 0]
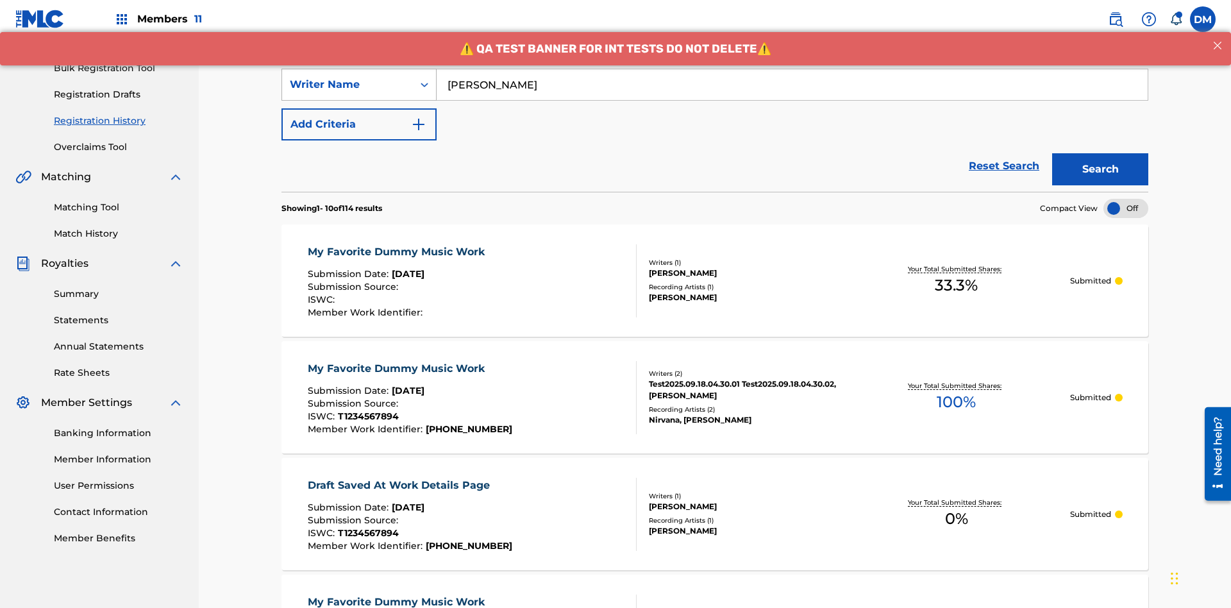
click at [348, 85] on div "Writer Name" at bounding box center [347, 84] width 115 height 15
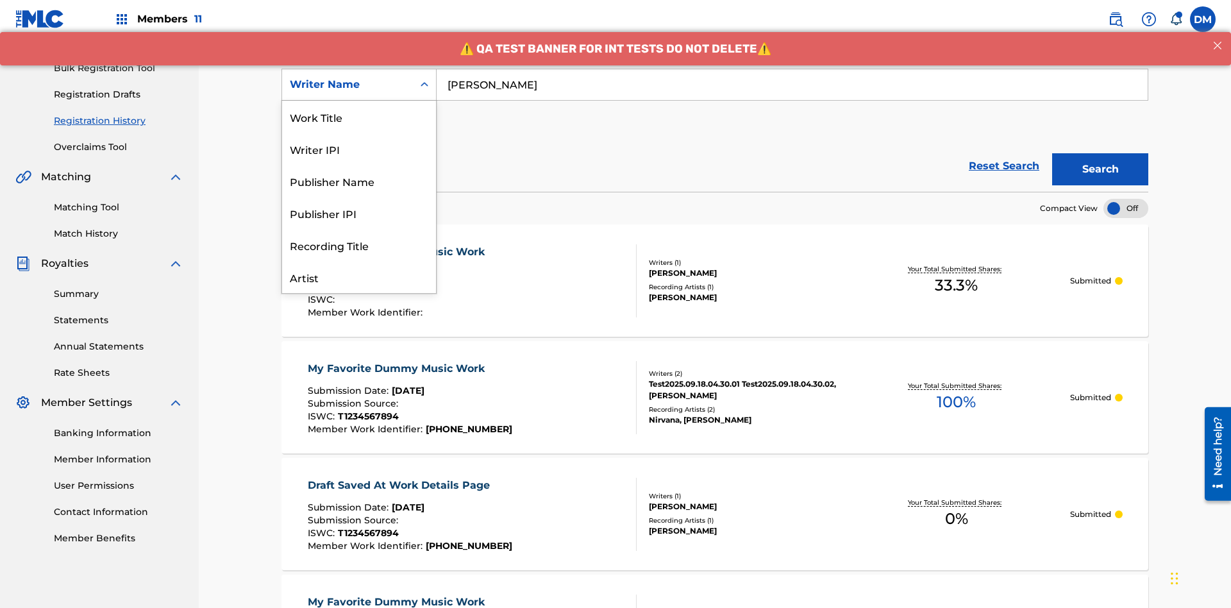
scroll to position [64, 0]
click at [359, 101] on div "Writer IPI" at bounding box center [359, 85] width 154 height 32
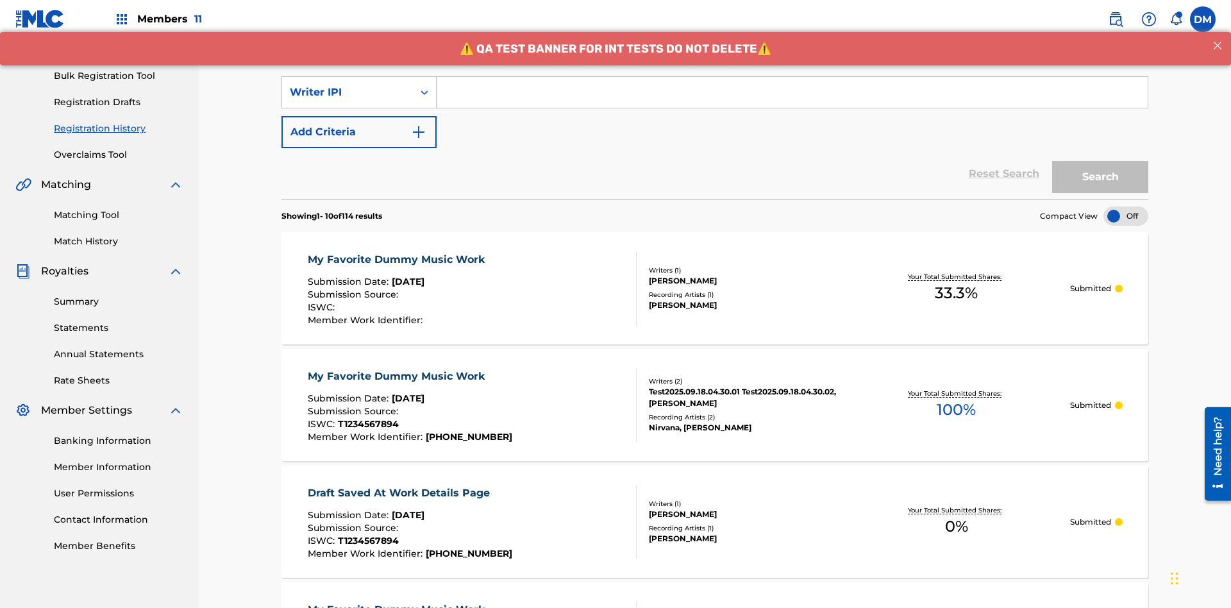
click at [792, 92] on input "Search Form" at bounding box center [792, 92] width 711 height 31
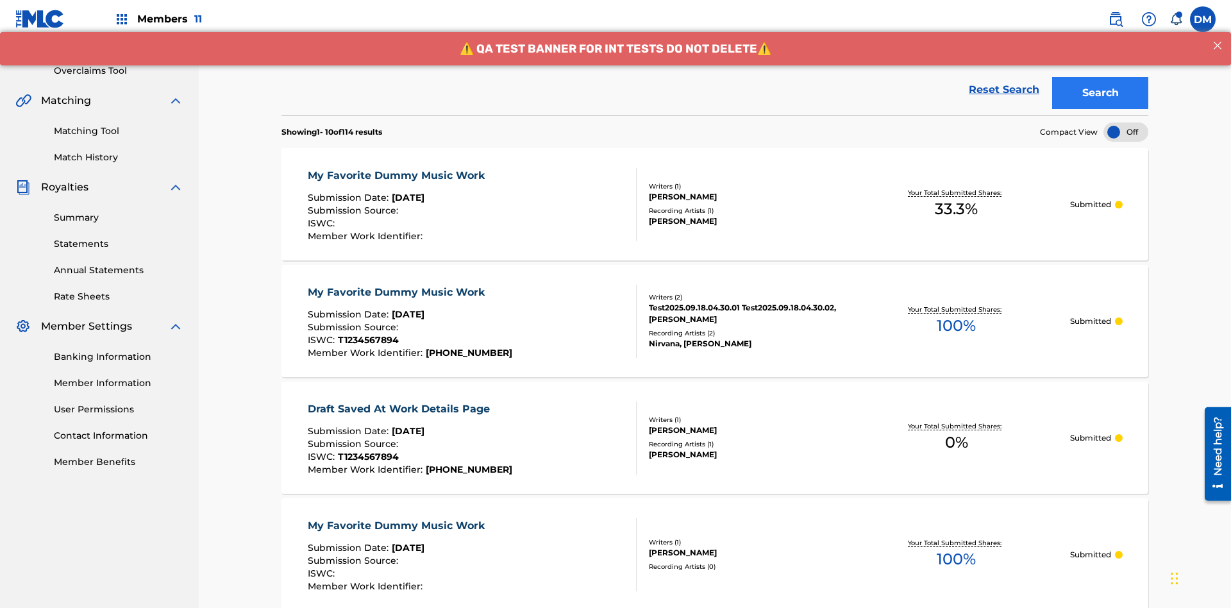
type input "00741807247"
click at [1101, 93] on button "Search" at bounding box center [1100, 93] width 96 height 32
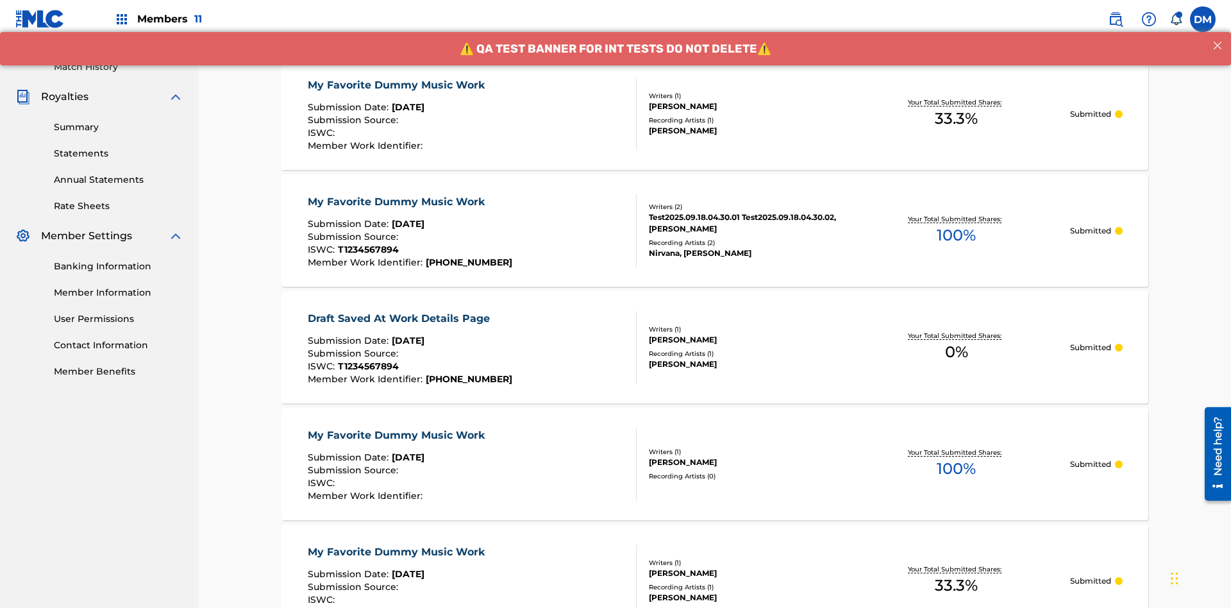
click at [398, 85] on div "My Favorite Dummy Music Work" at bounding box center [399, 85] width 183 height 15
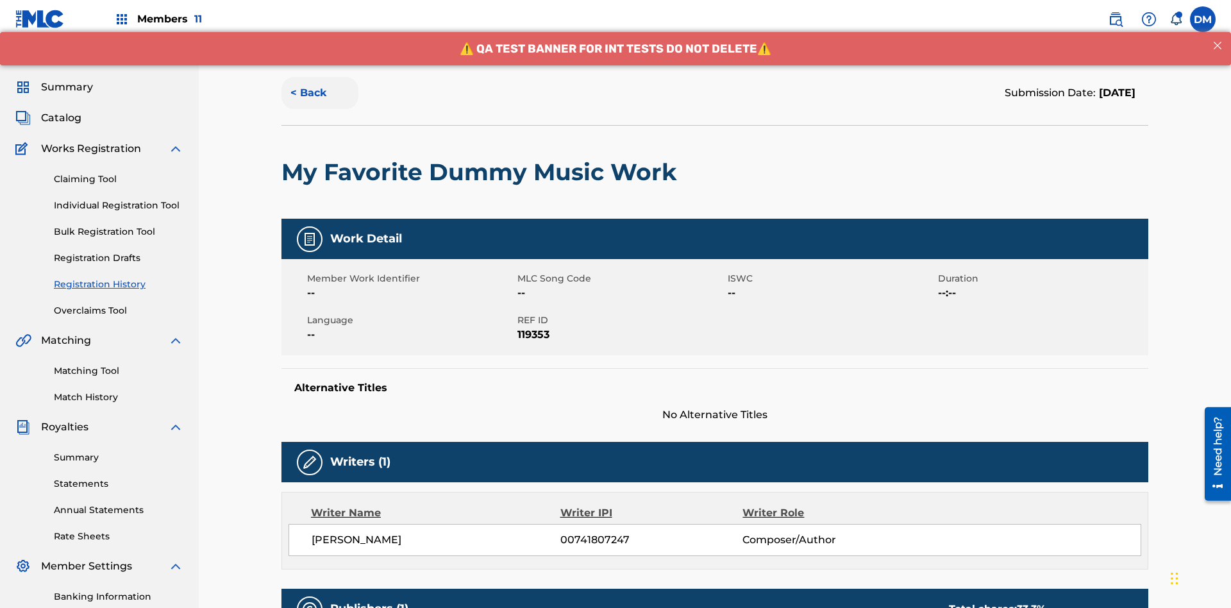
click at [320, 93] on button "< Back" at bounding box center [320, 93] width 77 height 32
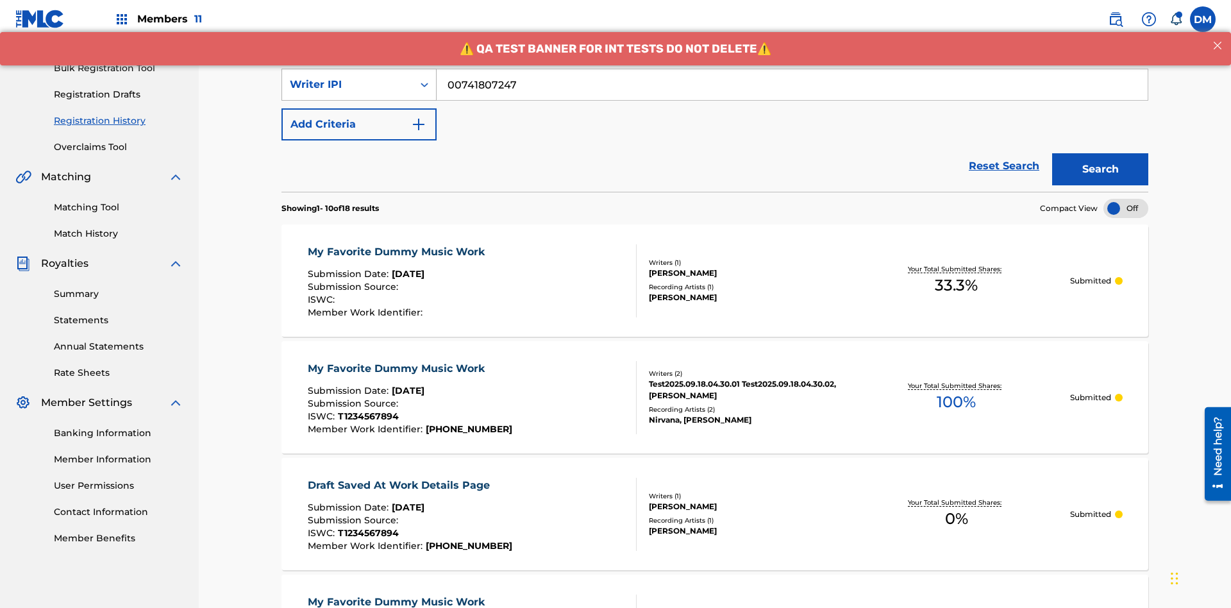
click at [348, 85] on div "Writer IPI" at bounding box center [347, 84] width 115 height 15
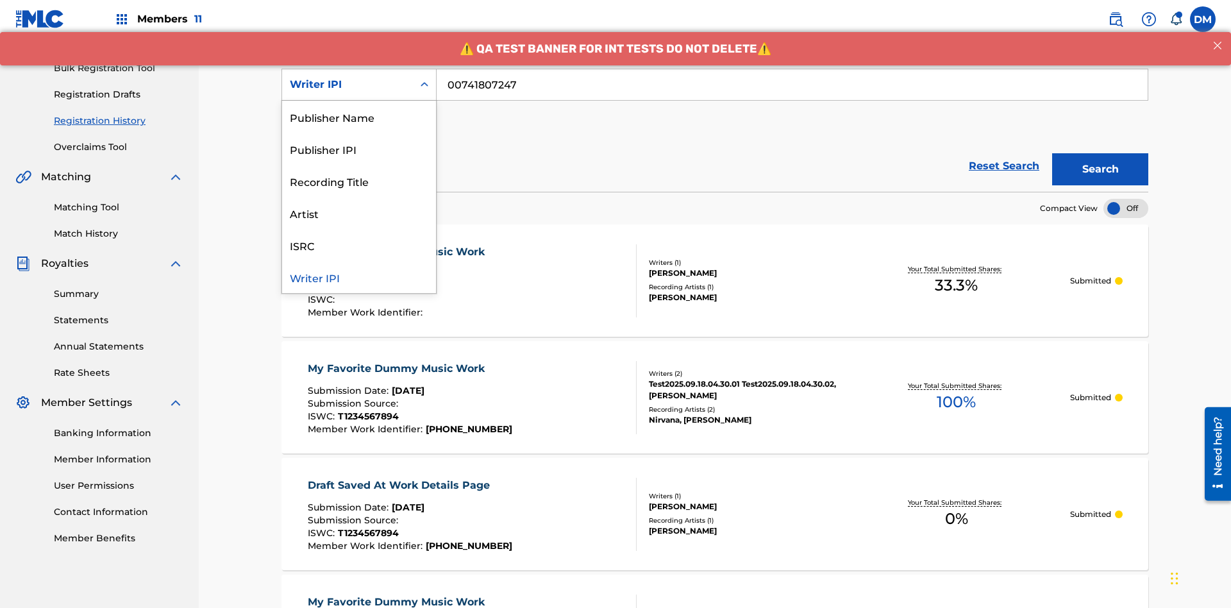
click at [359, 117] on div "Publisher Name" at bounding box center [359, 117] width 154 height 32
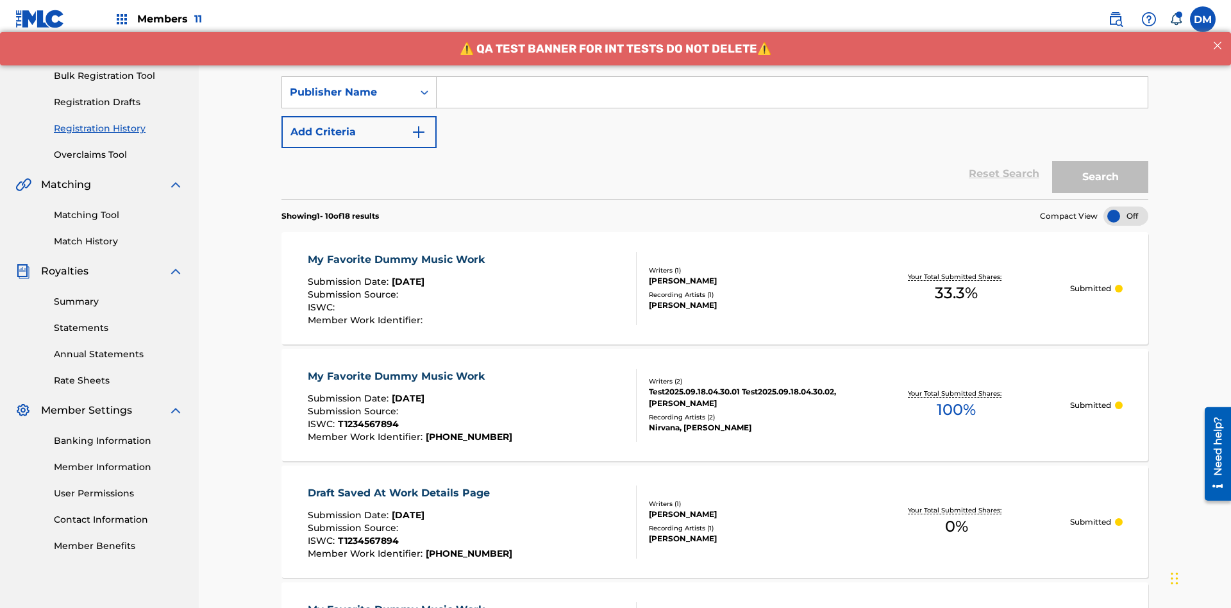
click at [792, 92] on input "Search Form" at bounding box center [792, 92] width 711 height 31
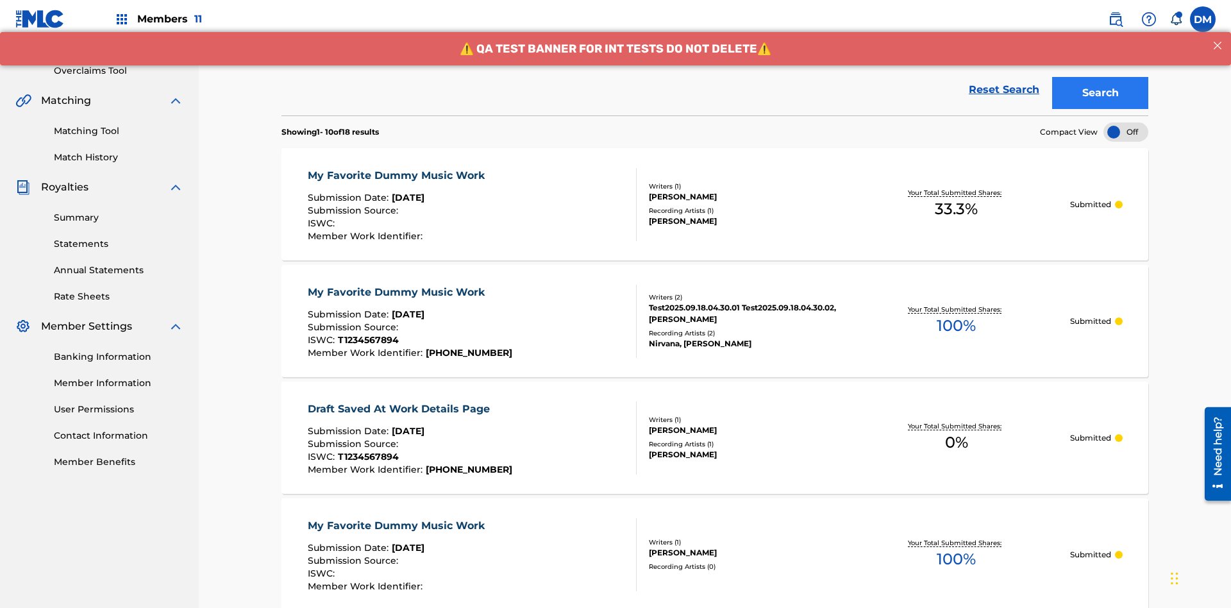
type input "CALACA"
click at [1101, 93] on button "Search" at bounding box center [1100, 93] width 96 height 32
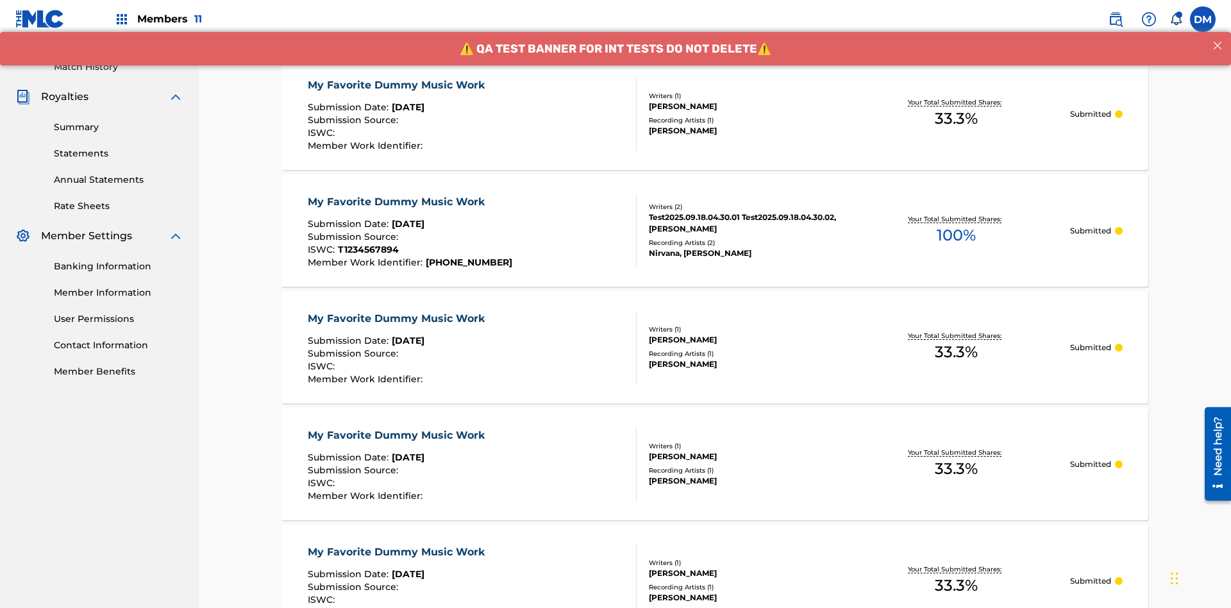
click at [398, 85] on div "My Favorite Dummy Music Work" at bounding box center [399, 85] width 183 height 15
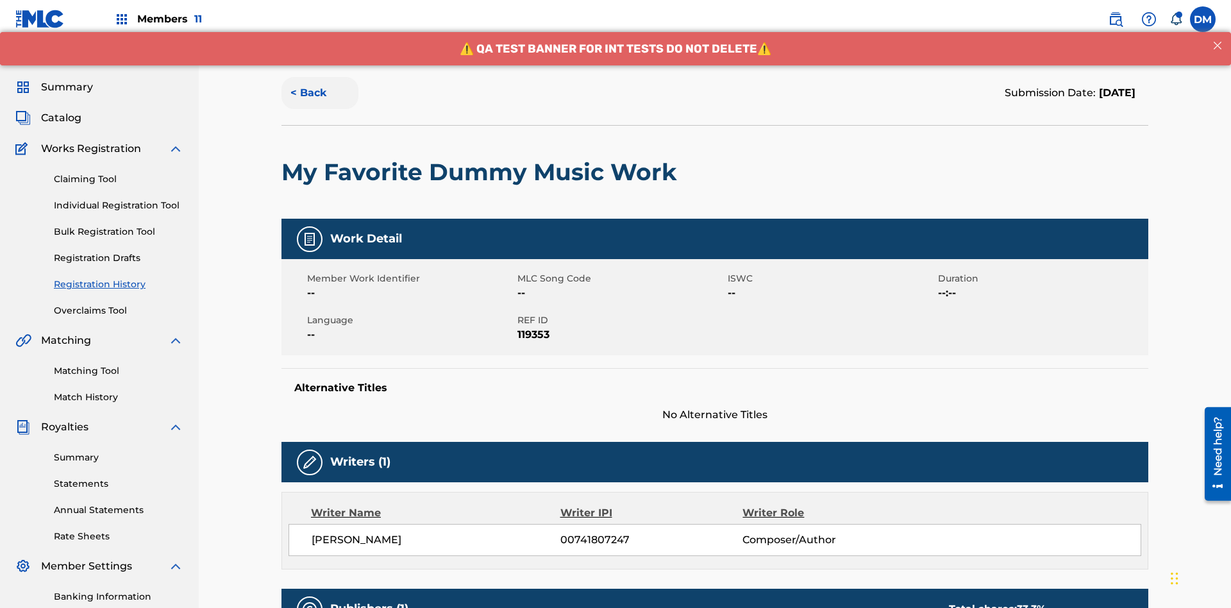
click at [320, 93] on button "< Back" at bounding box center [320, 93] width 77 height 32
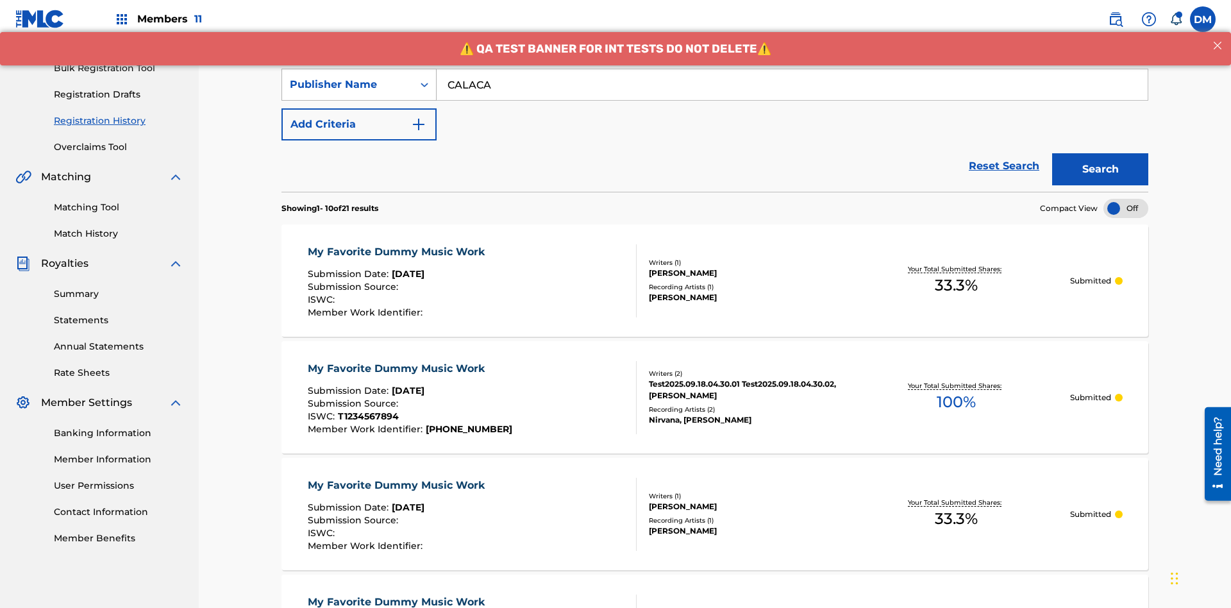
click at [348, 85] on div "Publisher Name" at bounding box center [347, 84] width 115 height 15
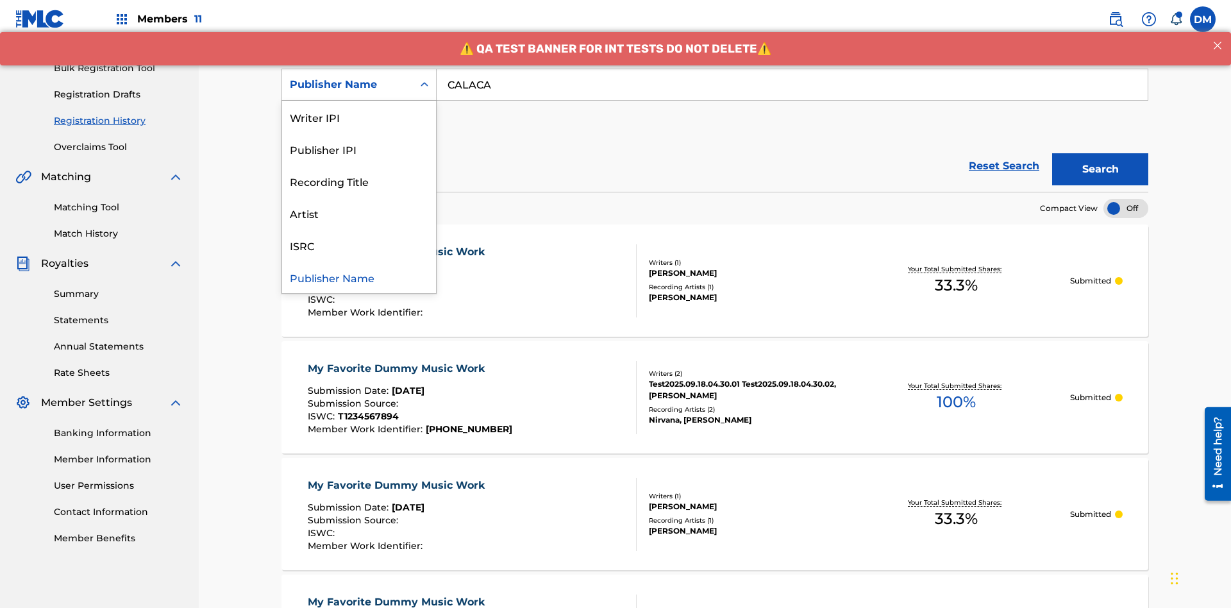
click at [359, 149] on div "Publisher IPI" at bounding box center [359, 149] width 154 height 32
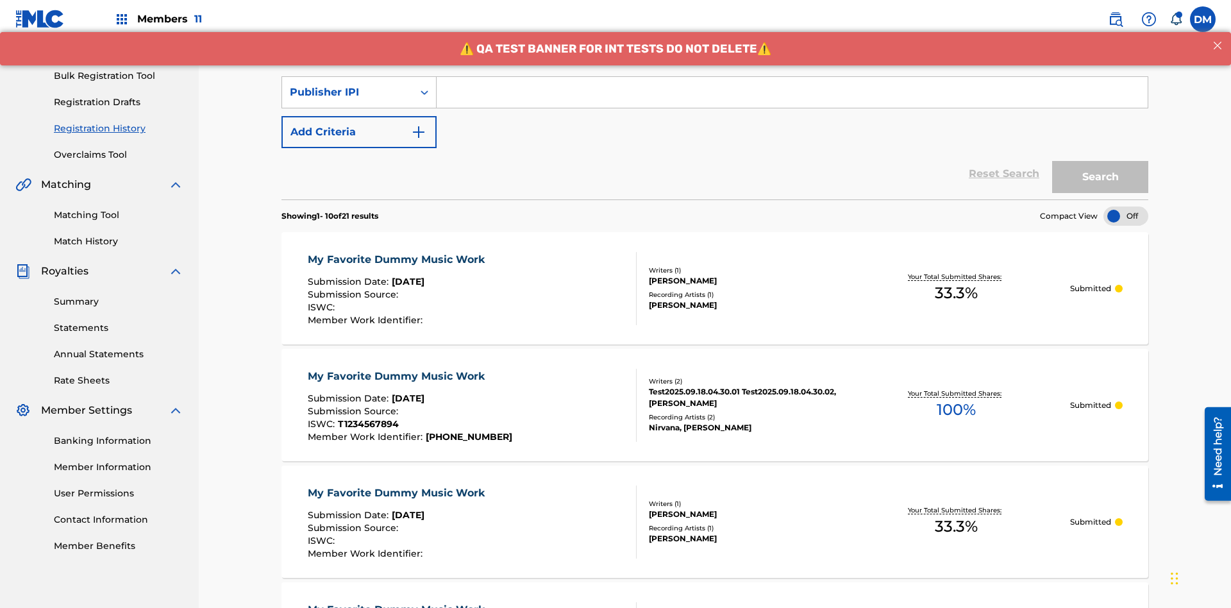
click at [792, 92] on input "Search Form" at bounding box center [792, 92] width 711 height 31
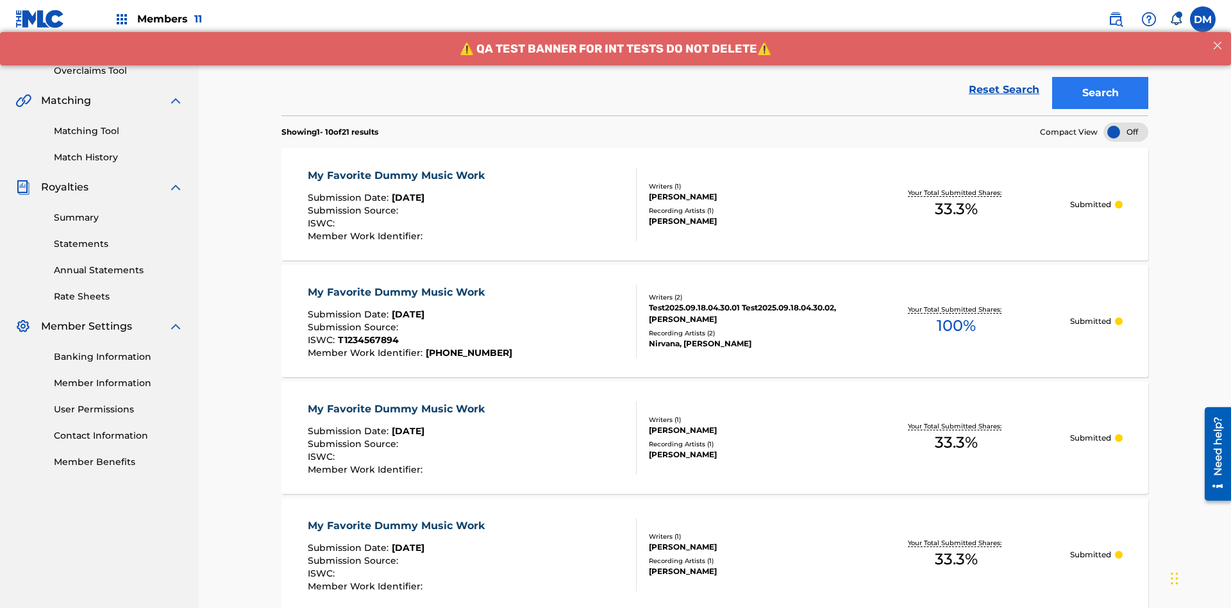
type input "00214463592"
click at [1101, 93] on button "Search" at bounding box center [1100, 93] width 96 height 32
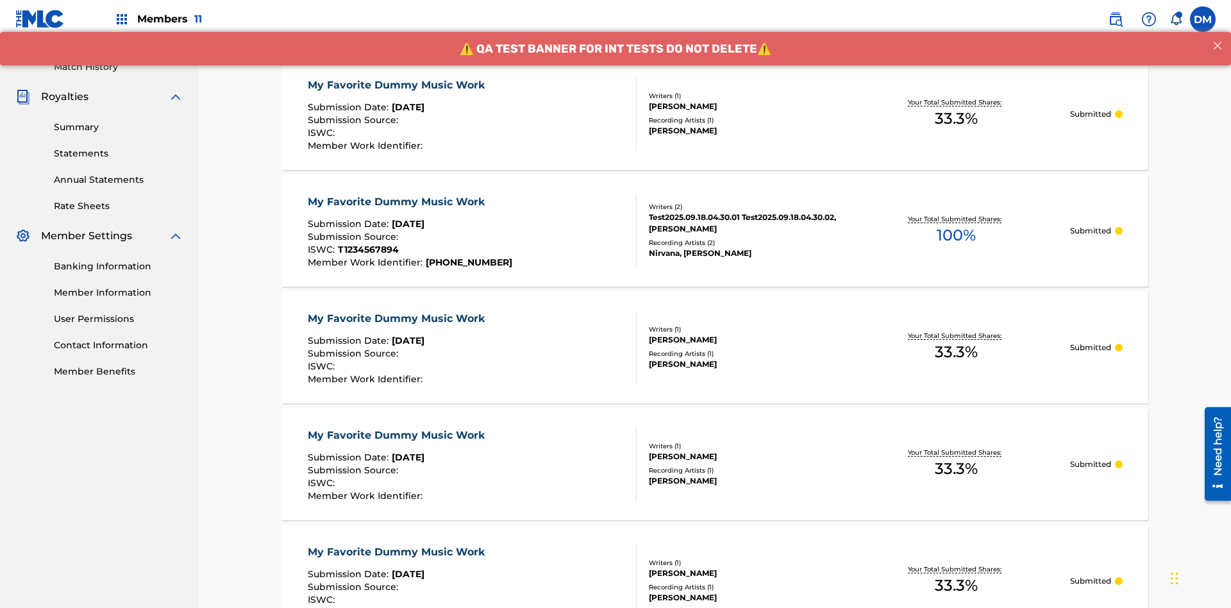
click at [398, 85] on div "My Favorite Dummy Music Work" at bounding box center [399, 85] width 183 height 15
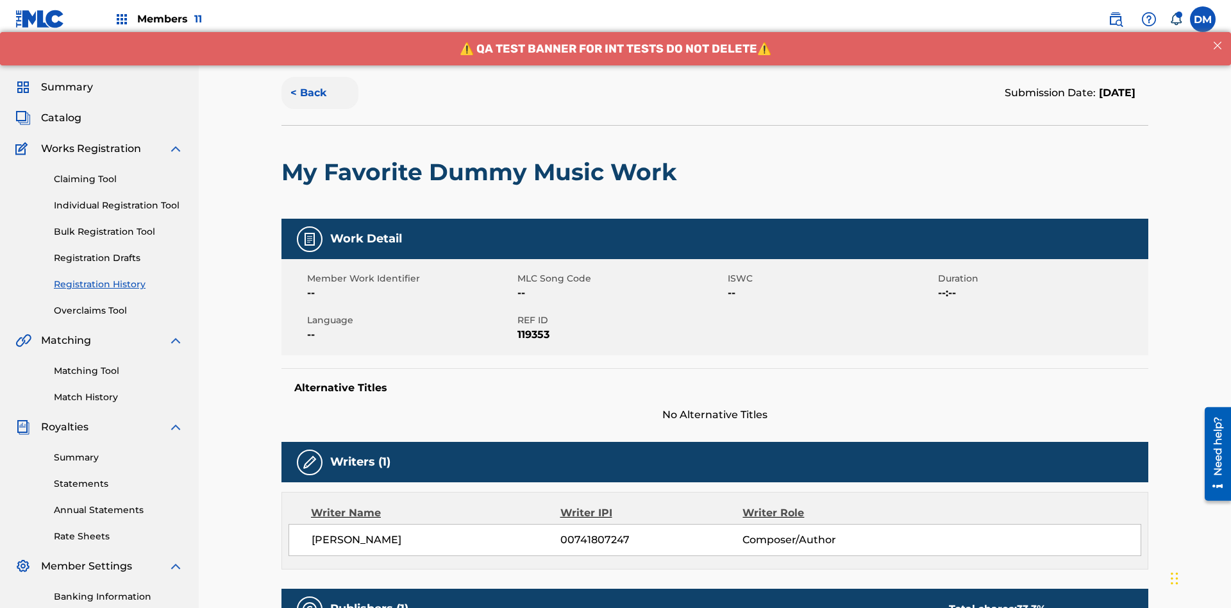
click at [320, 93] on button "< Back" at bounding box center [320, 93] width 77 height 32
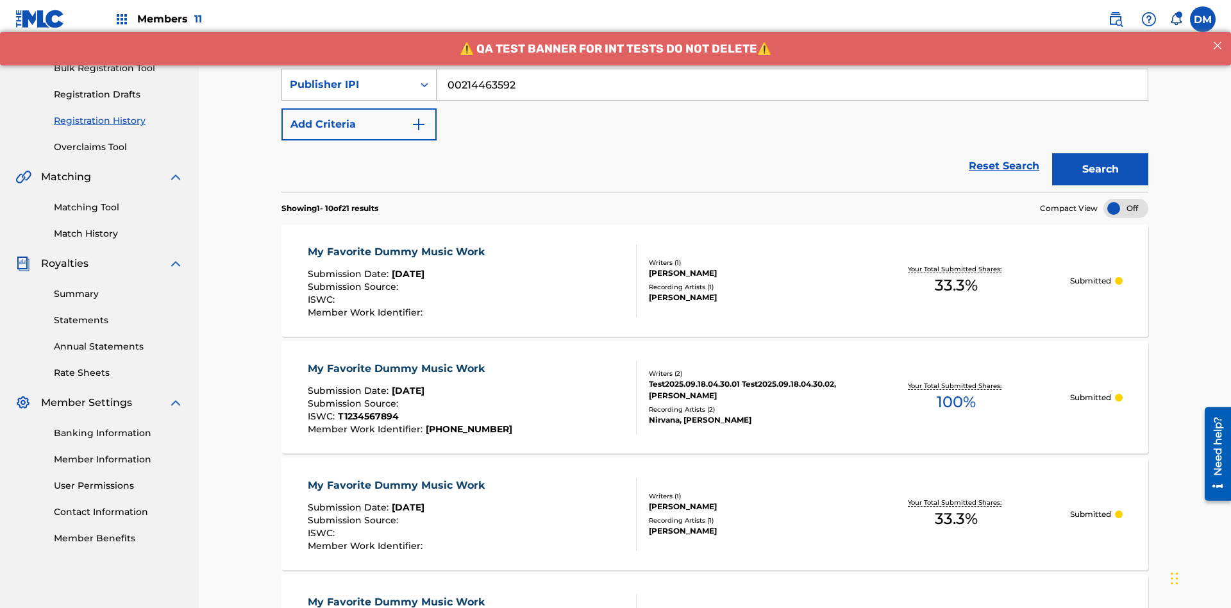
click at [348, 85] on div "Publisher IPI" at bounding box center [347, 84] width 115 height 15
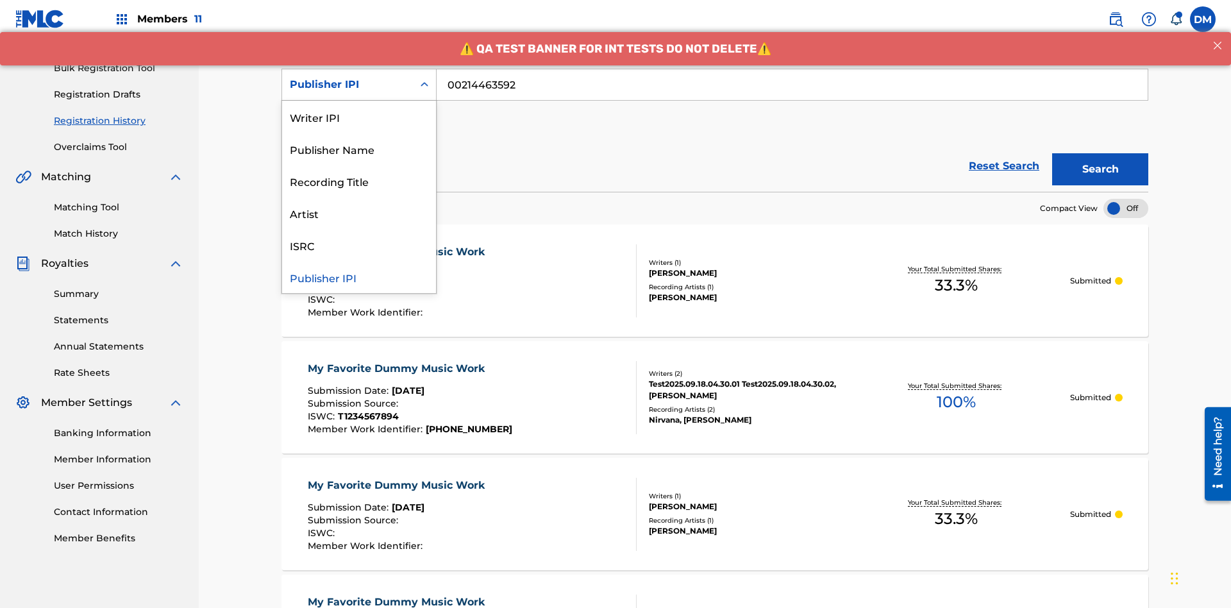
click at [359, 213] on div "Artist" at bounding box center [359, 213] width 154 height 32
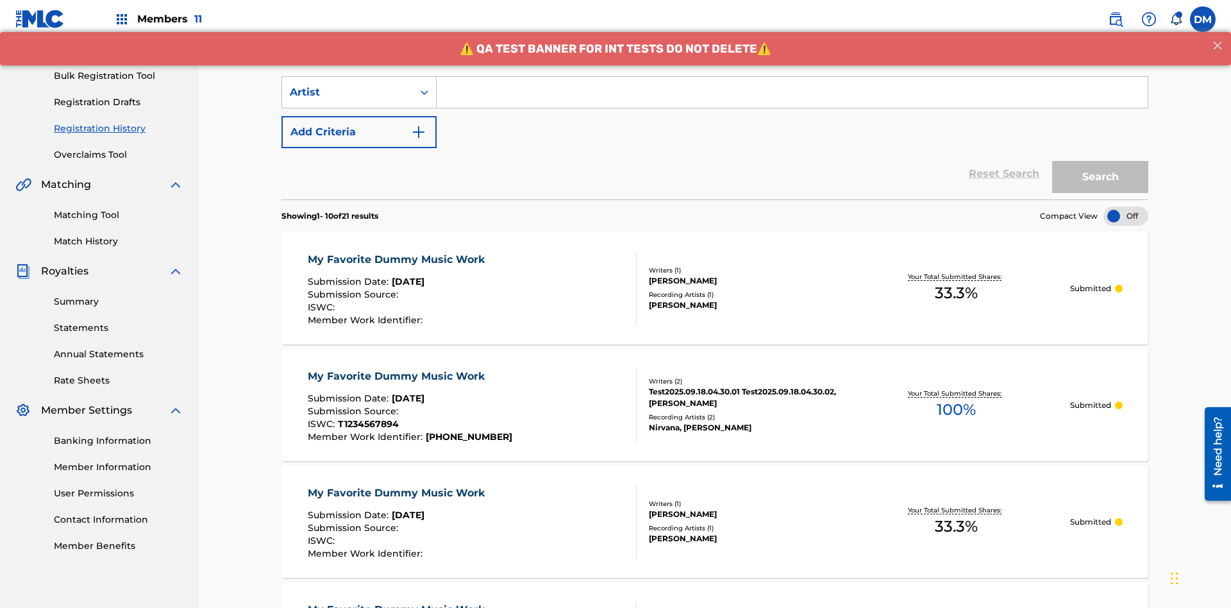
click at [792, 92] on input "Search Form" at bounding box center [792, 92] width 711 height 31
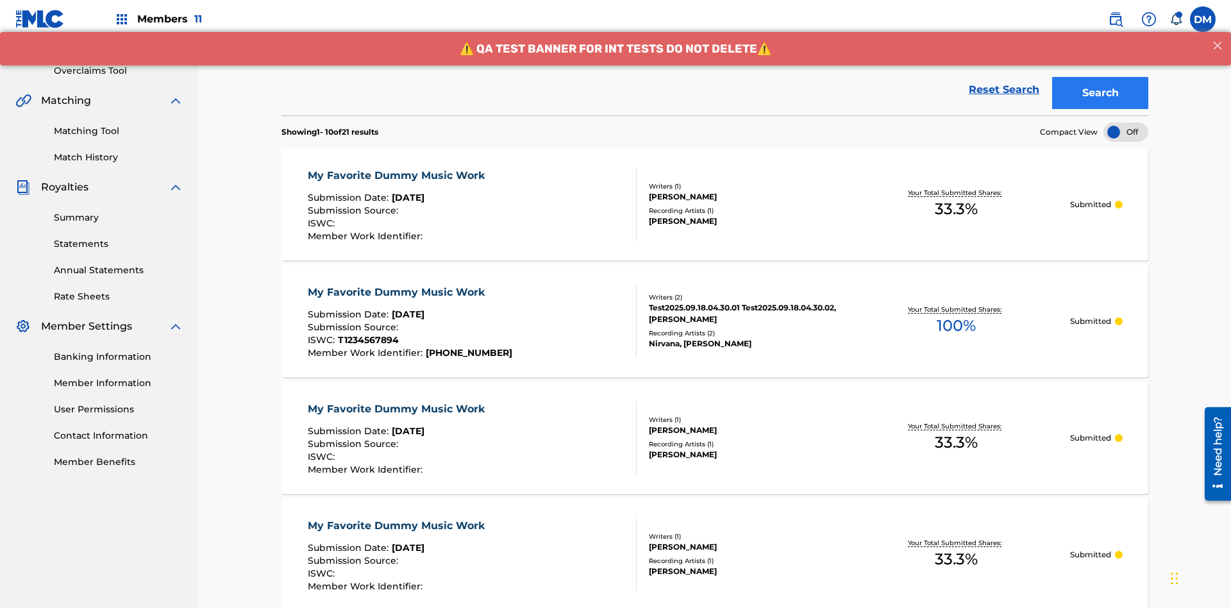
type input "[PERSON_NAME]"
click at [1101, 93] on button "Search" at bounding box center [1100, 93] width 96 height 32
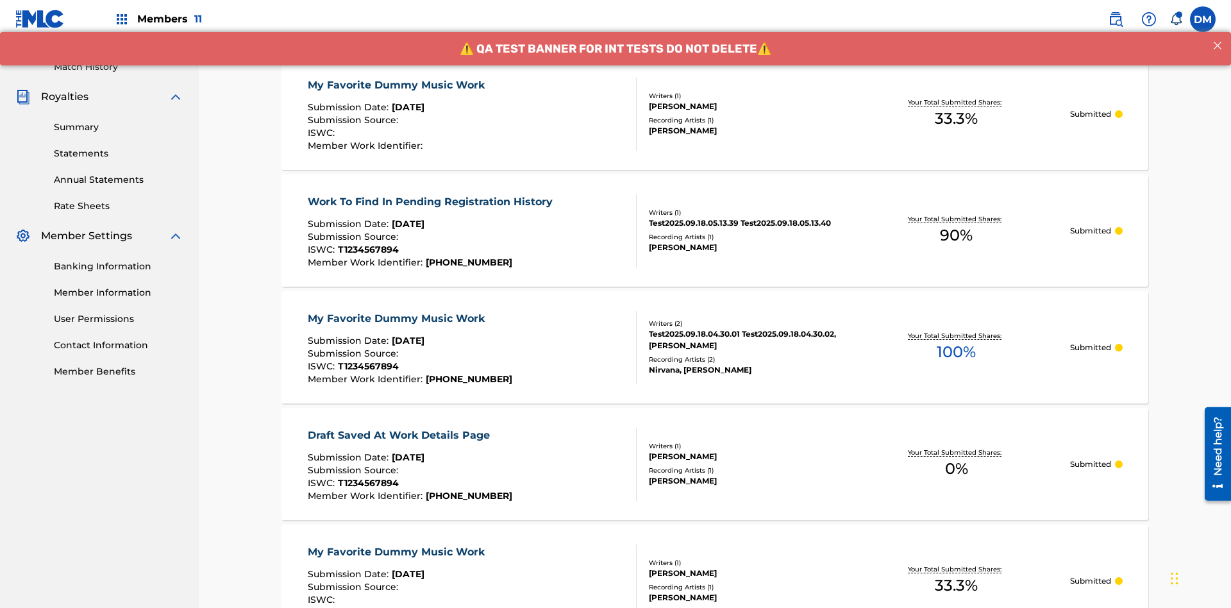
click at [398, 85] on div "My Favorite Dummy Music Work" at bounding box center [399, 85] width 183 height 15
